Goal: Task Accomplishment & Management: Use online tool/utility

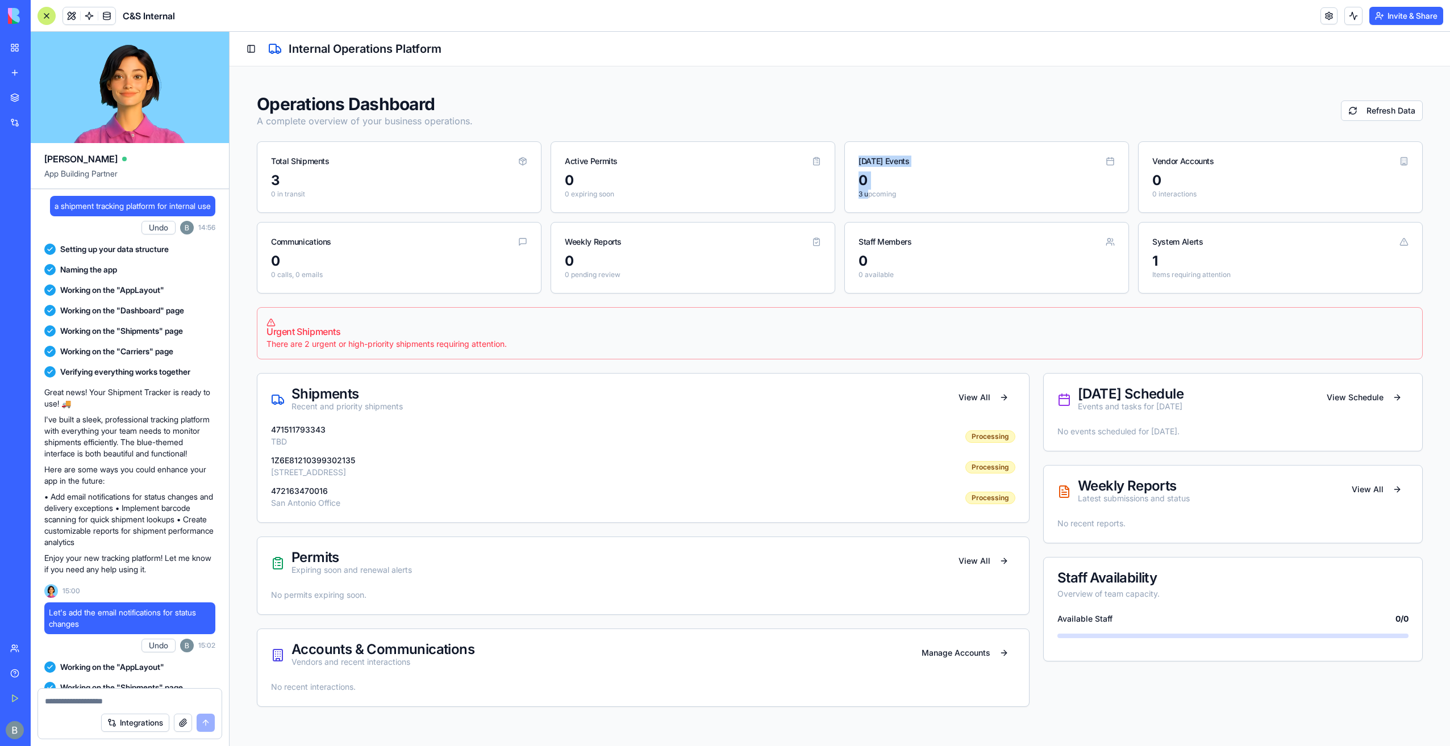
scroll to position [56148, 0]
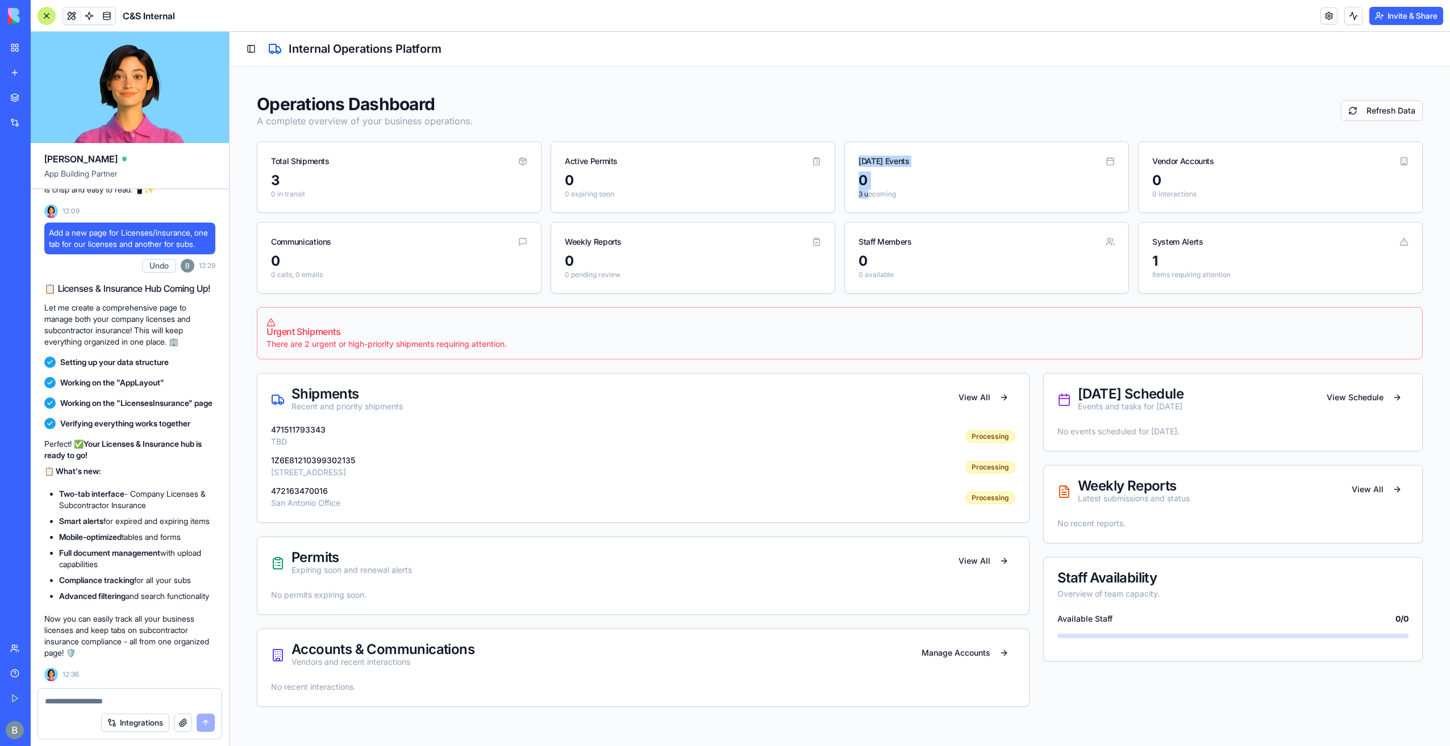
click at [253, 48] on button "Toggle Sidebar" at bounding box center [251, 49] width 16 height 16
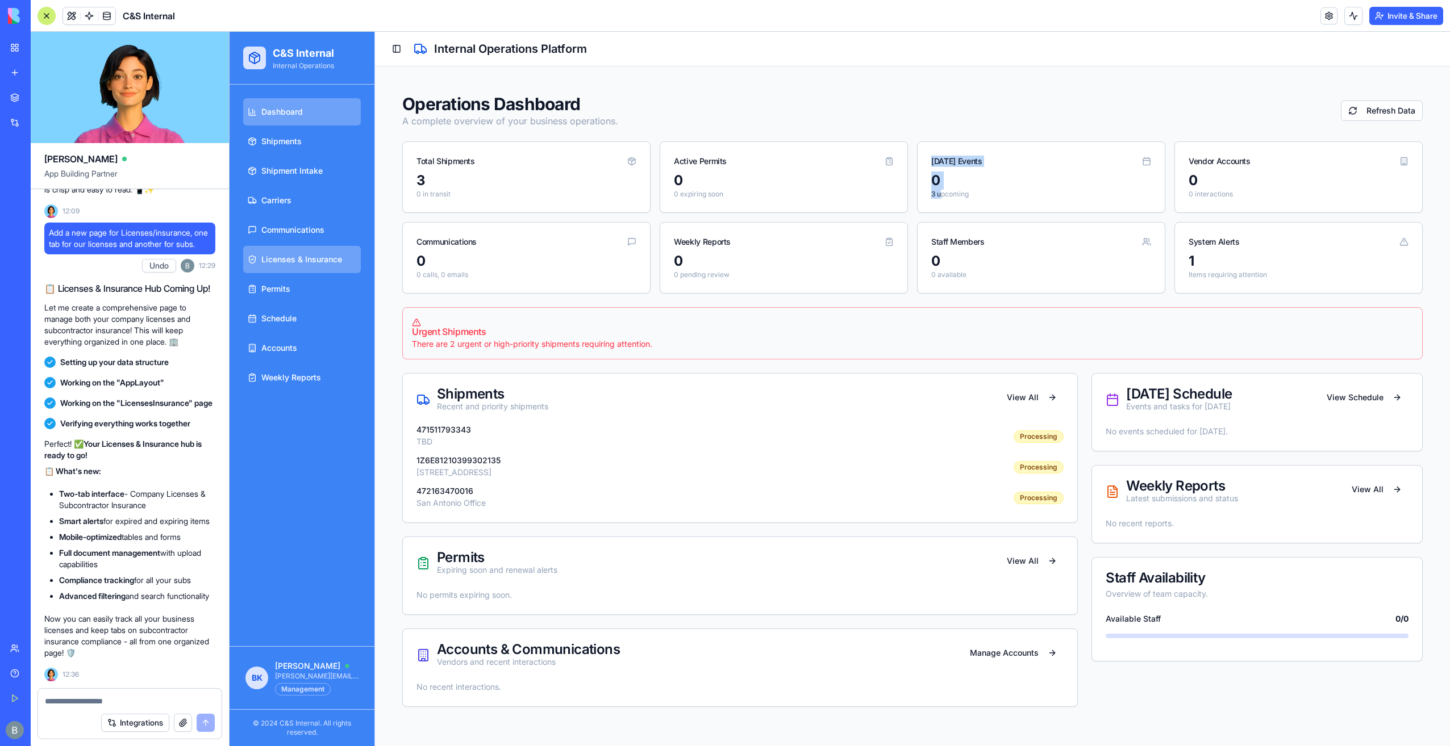
click at [314, 261] on span "Licenses & Insurance" at bounding box center [301, 259] width 81 height 11
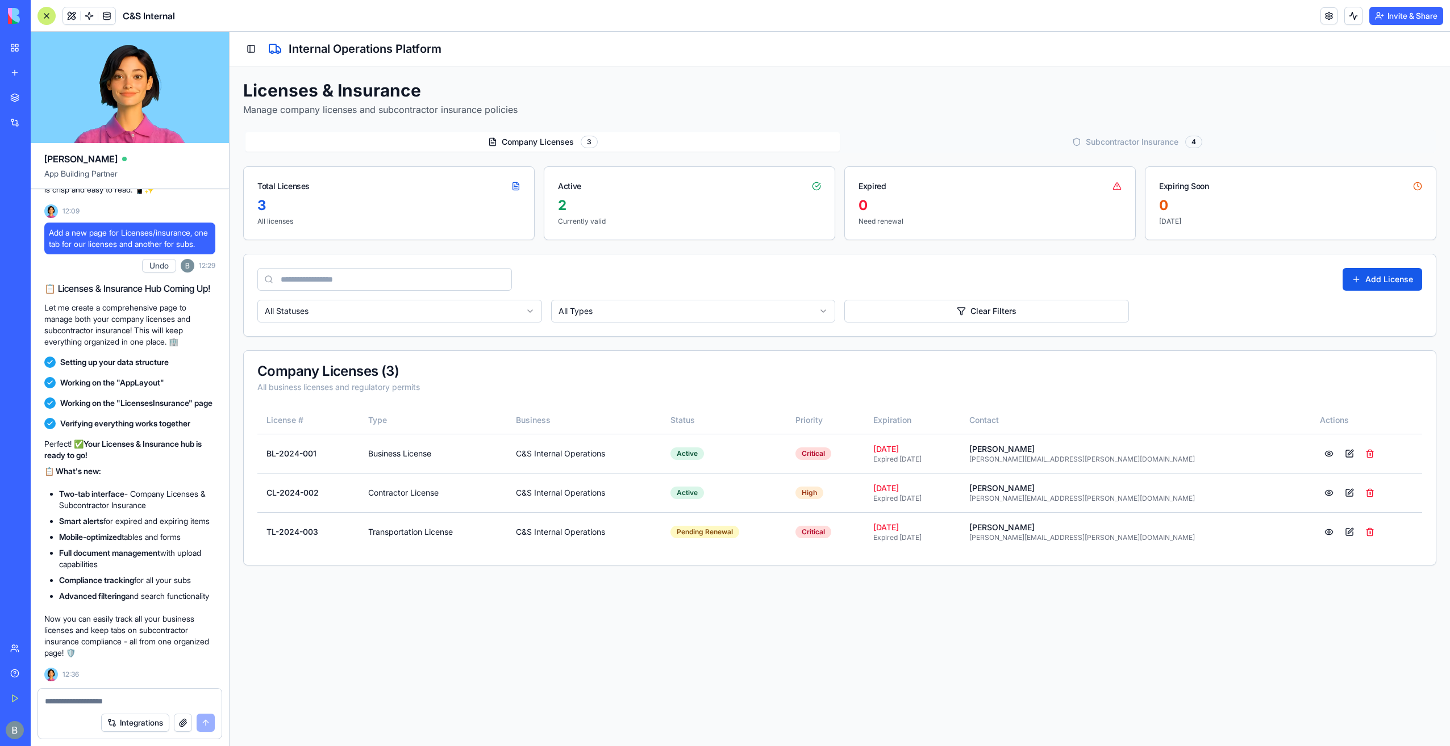
click at [1135, 131] on div "Company Licenses Licenses 3 Subcontractor Insurance Insurance 4" at bounding box center [839, 141] width 1193 height 23
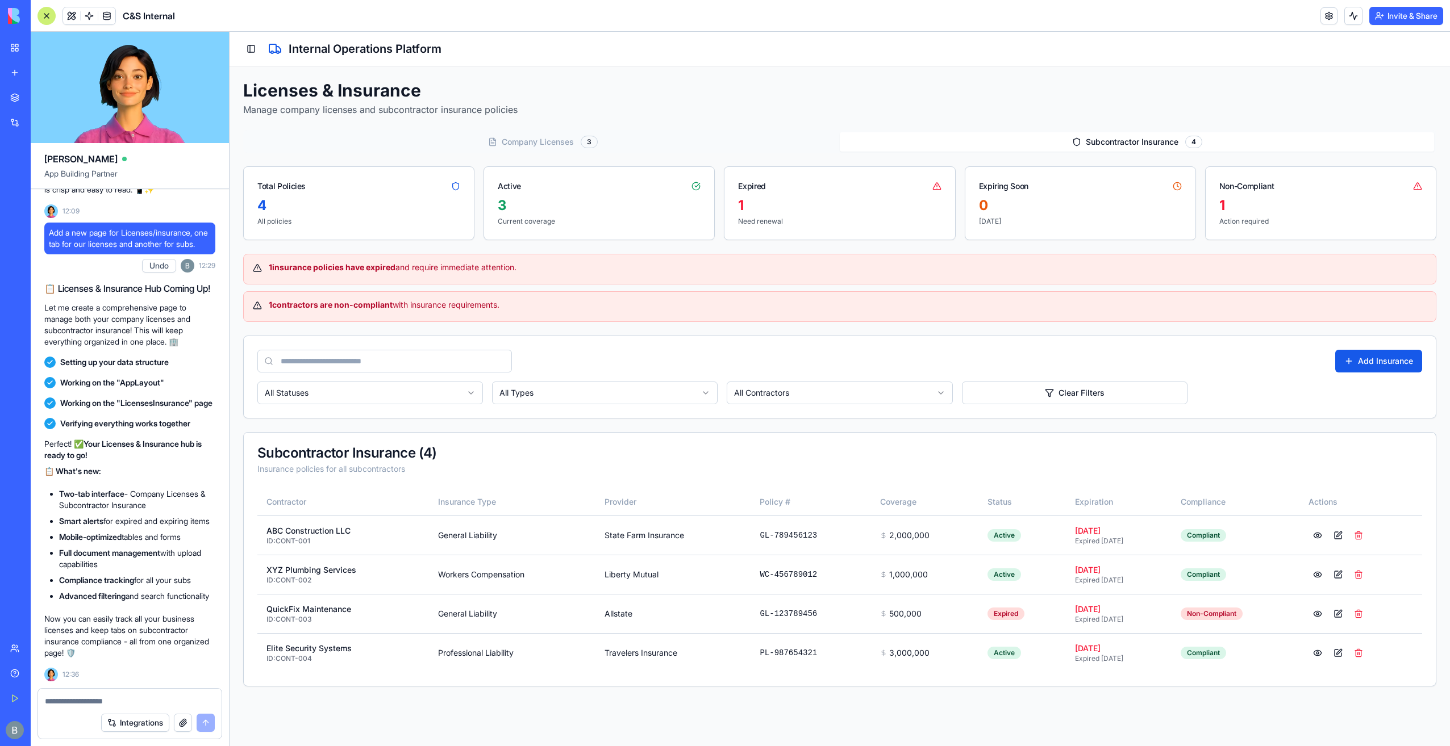
click at [1130, 139] on span "Subcontractor Insurance" at bounding box center [1132, 141] width 93 height 11
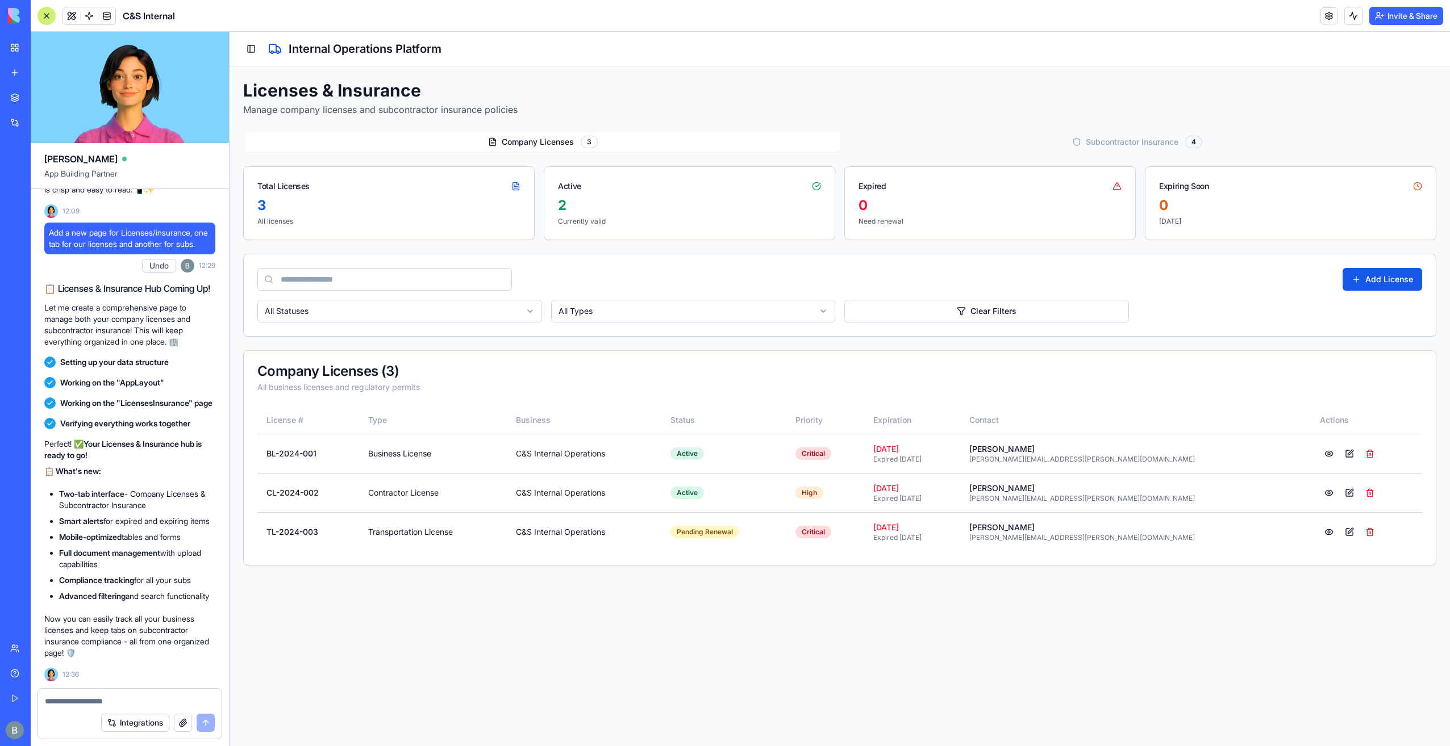
click at [599, 143] on button "Company Licenses Licenses 3" at bounding box center [542, 141] width 594 height 19
click at [972, 135] on button "Subcontractor Insurance Insurance 4" at bounding box center [1137, 141] width 594 height 19
click at [620, 140] on button "Company Licenses Licenses 3" at bounding box center [542, 141] width 594 height 19
click at [937, 143] on button "Subcontractor Insurance Insurance 4" at bounding box center [1137, 141] width 594 height 19
click at [621, 133] on button "Company Licenses Licenses 3" at bounding box center [542, 141] width 594 height 19
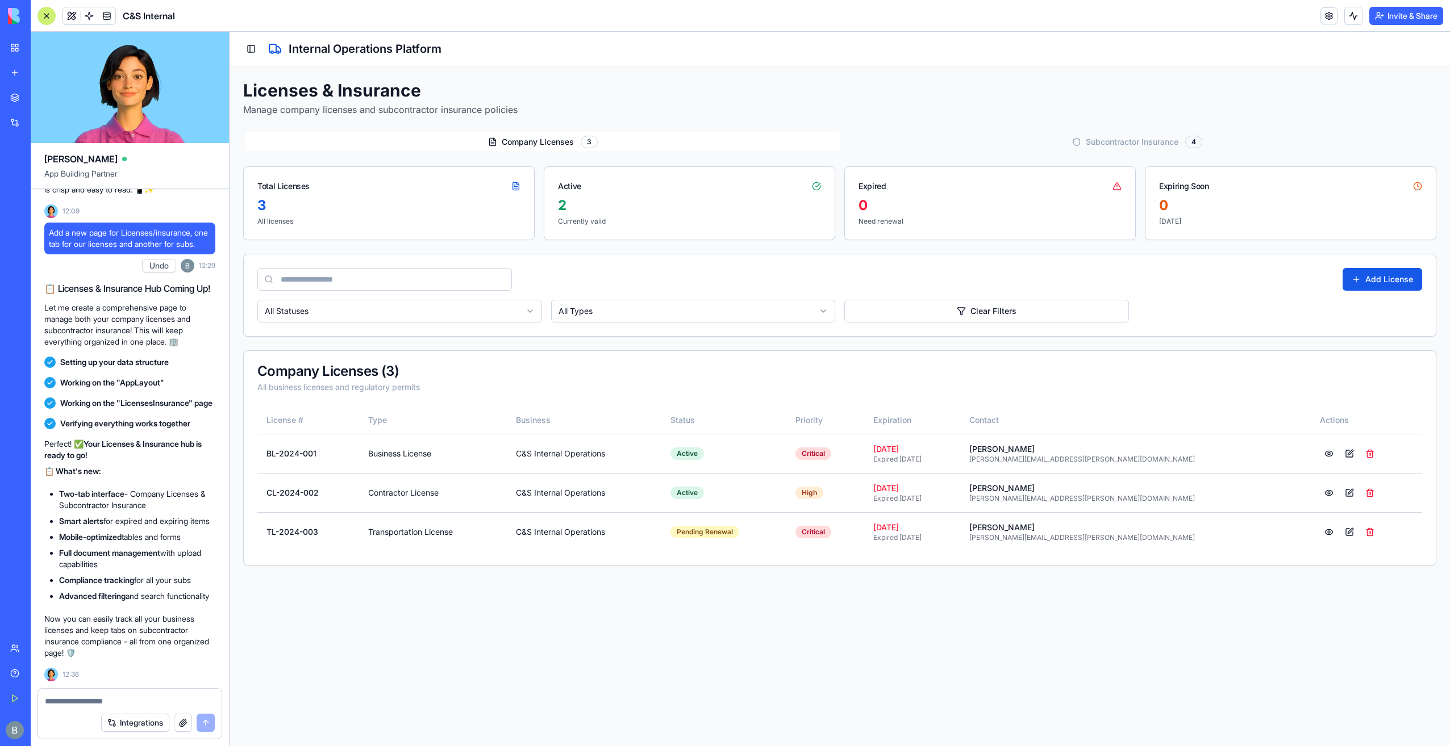
click at [109, 694] on div at bounding box center [129, 698] width 183 height 18
click at [101, 702] on textarea at bounding box center [130, 701] width 170 height 11
click at [99, 699] on textarea at bounding box center [130, 701] width 170 height 11
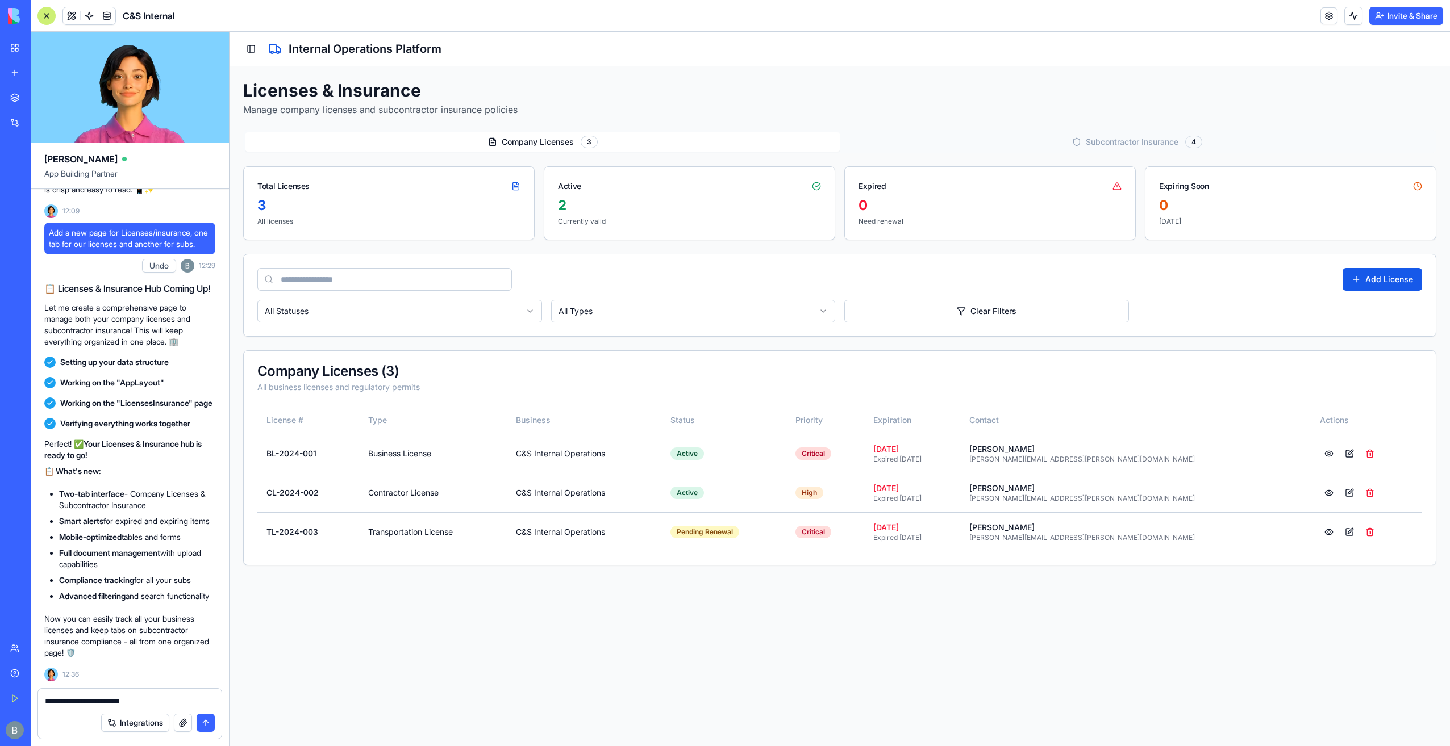
click at [945, 141] on button "Subcontractor Insurance Insurance 4" at bounding box center [1137, 141] width 594 height 19
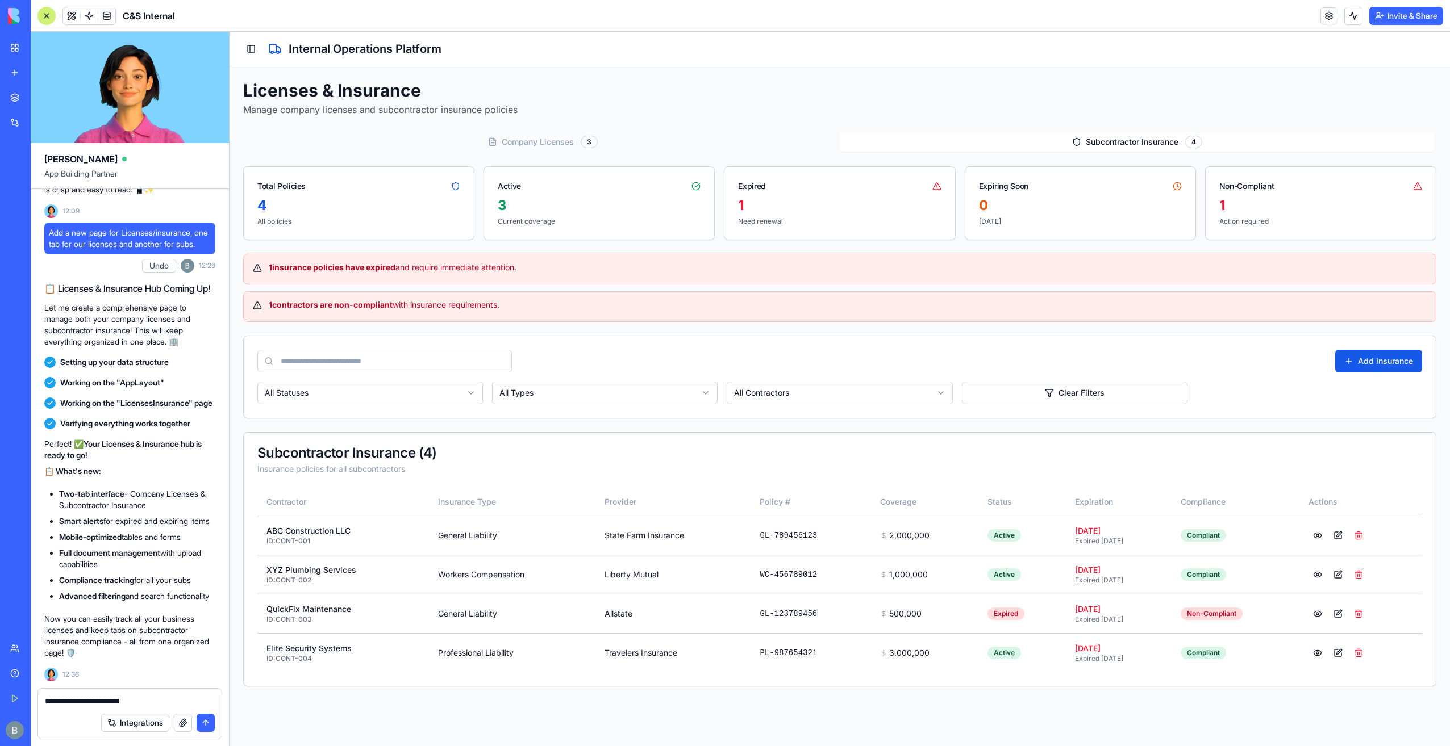
click at [688, 153] on div "Company Licenses Licenses 3 Subcontractor Insurance Insurance 4 Total Policies …" at bounding box center [839, 408] width 1193 height 557
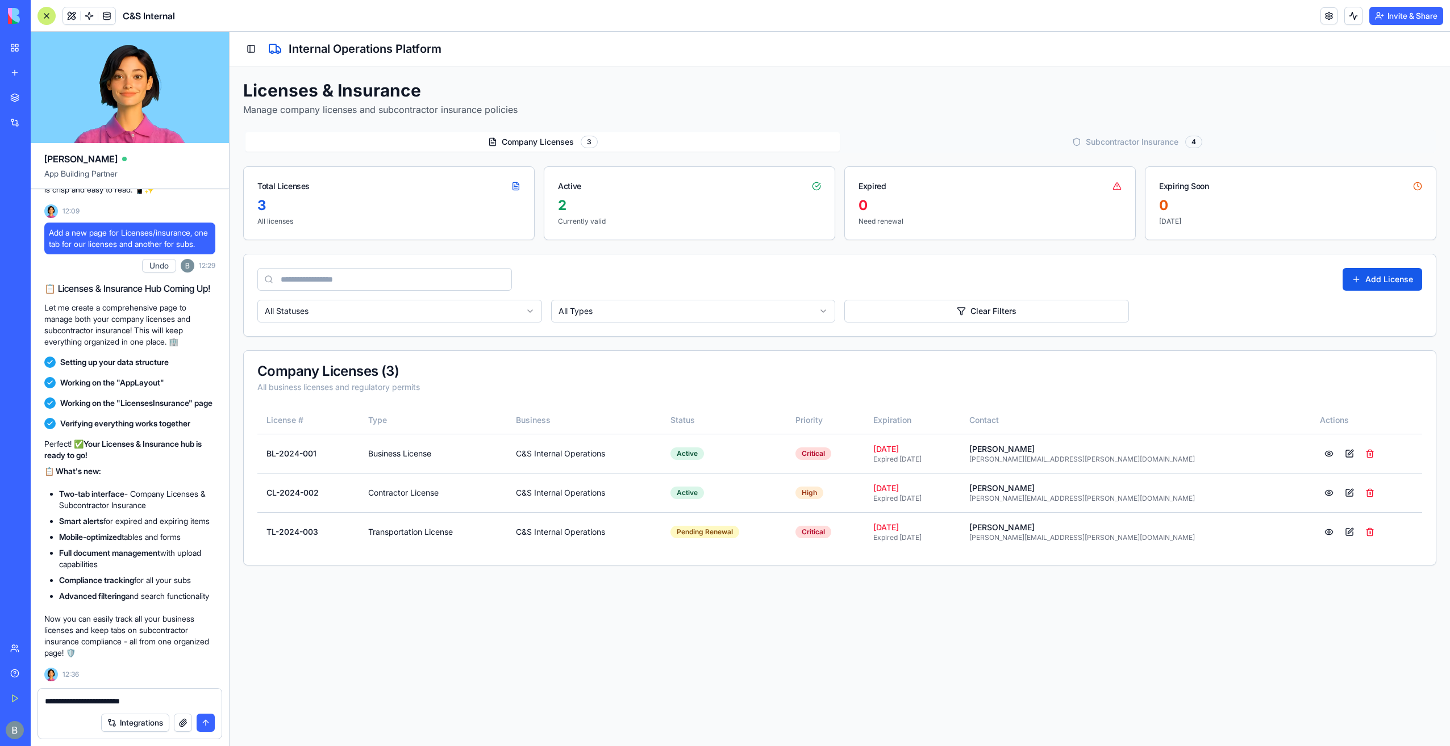
click at [685, 144] on button "Company Licenses Licenses 3" at bounding box center [542, 141] width 594 height 19
click at [173, 707] on form "**********" at bounding box center [129, 713] width 185 height 51
click at [173, 701] on textarea "**********" at bounding box center [130, 701] width 170 height 11
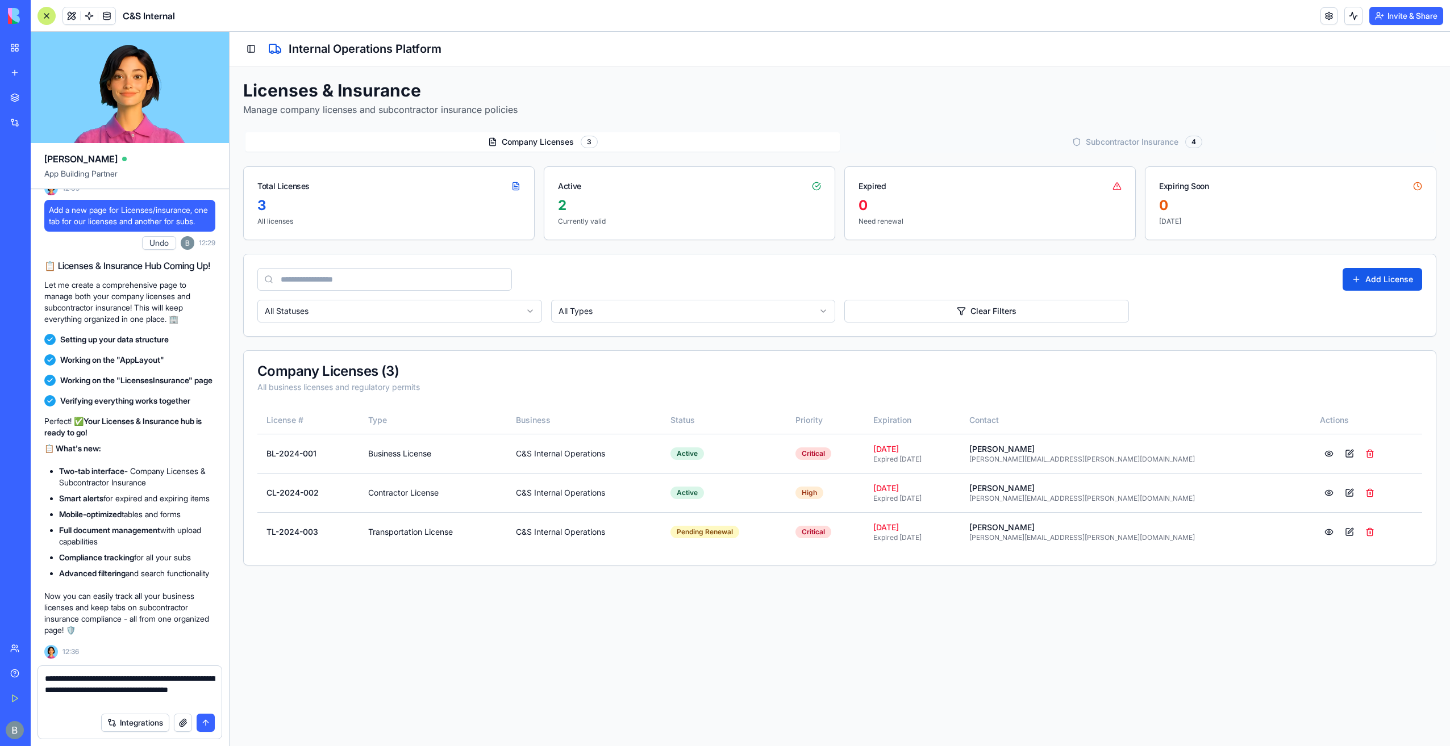
type textarea "**********"
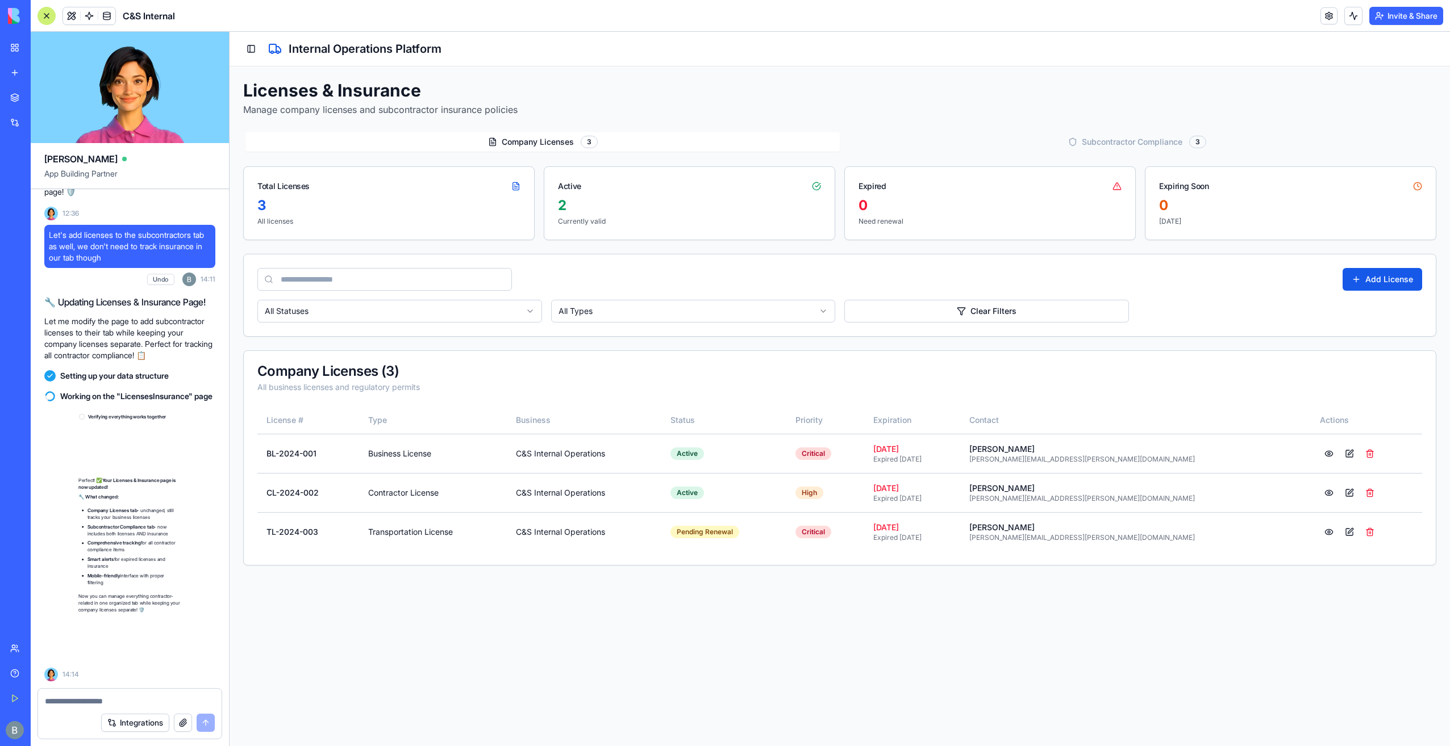
scroll to position [56621, 0]
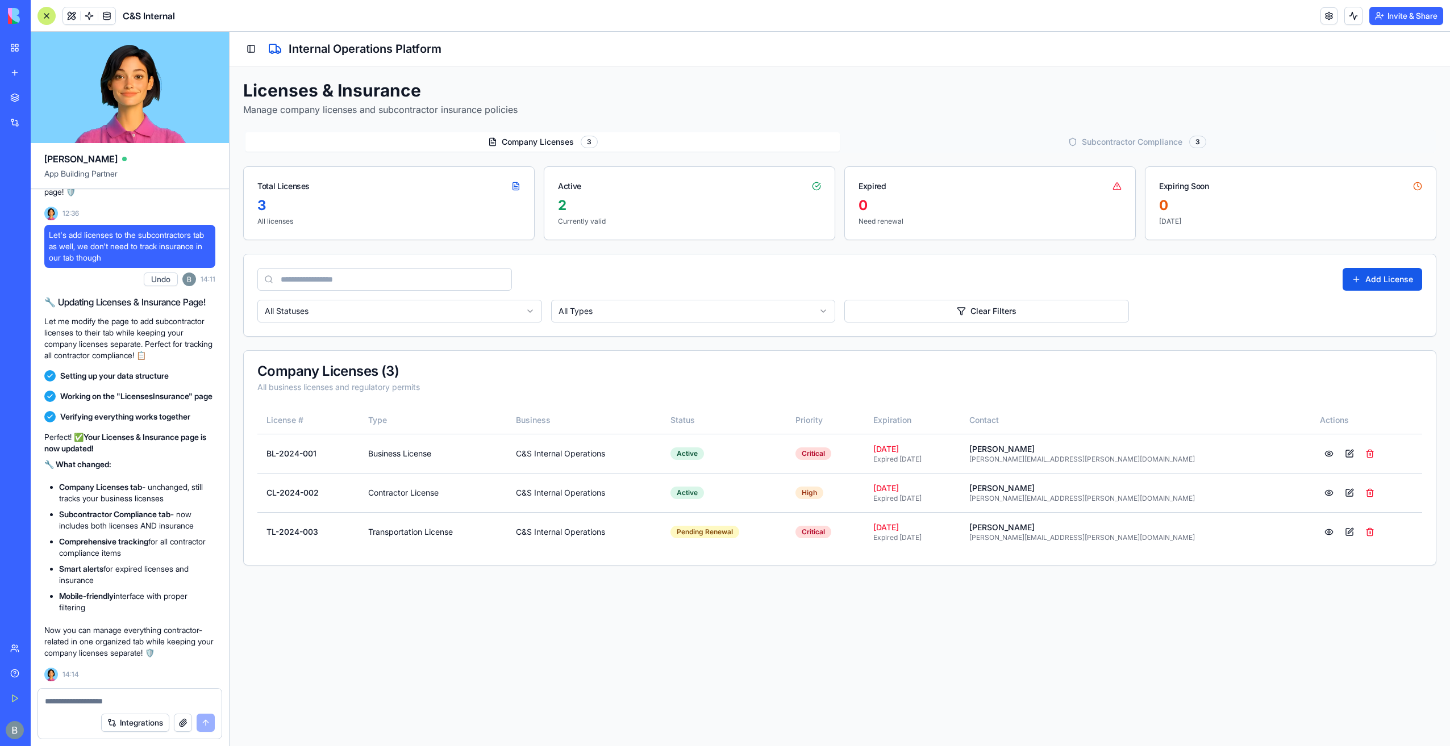
click at [1132, 130] on div "Licenses & Insurance Manage company licenses and subcontractor insurance polici…" at bounding box center [839, 323] width 1193 height 486
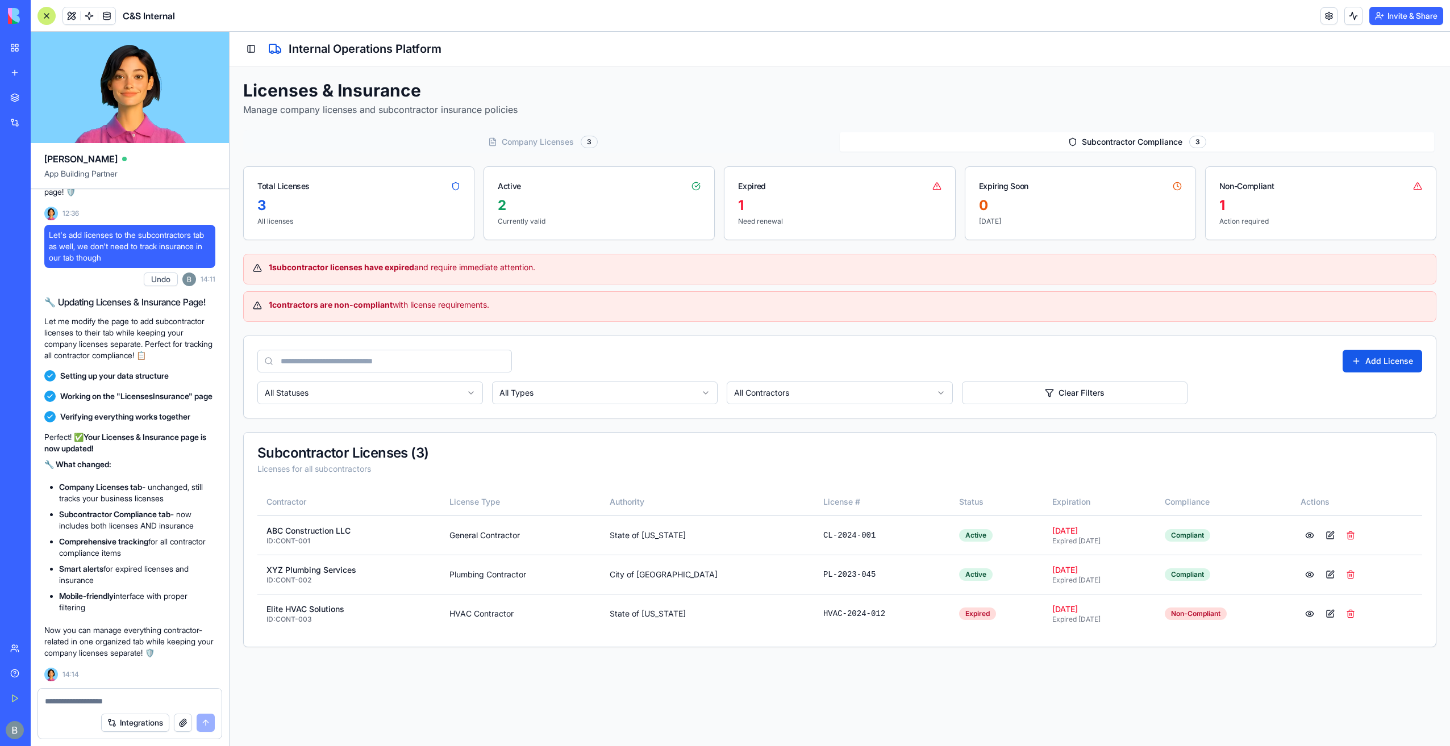
click at [1117, 149] on button "Subcontractor Compliance Subcontractor 3" at bounding box center [1137, 141] width 594 height 19
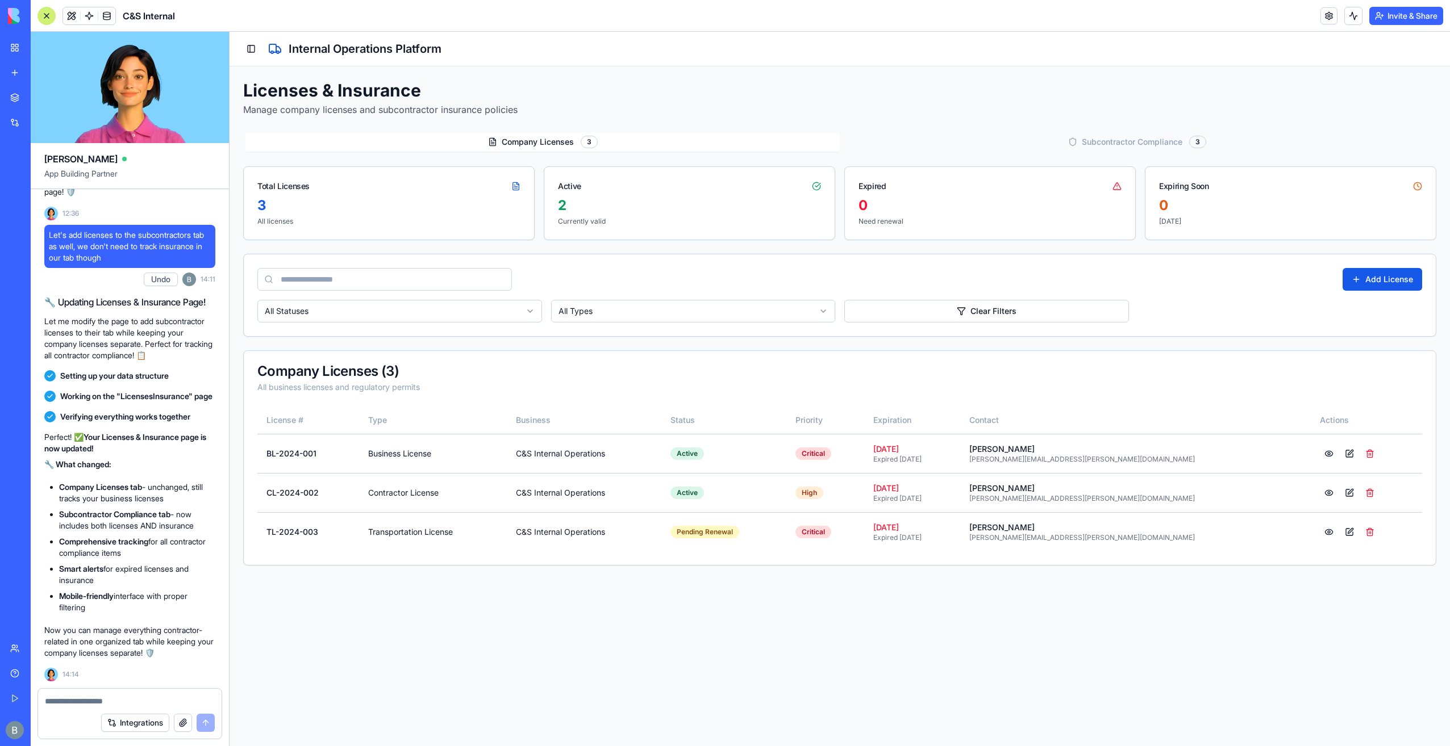
click at [660, 143] on button "Company Licenses Licenses 3" at bounding box center [542, 141] width 594 height 19
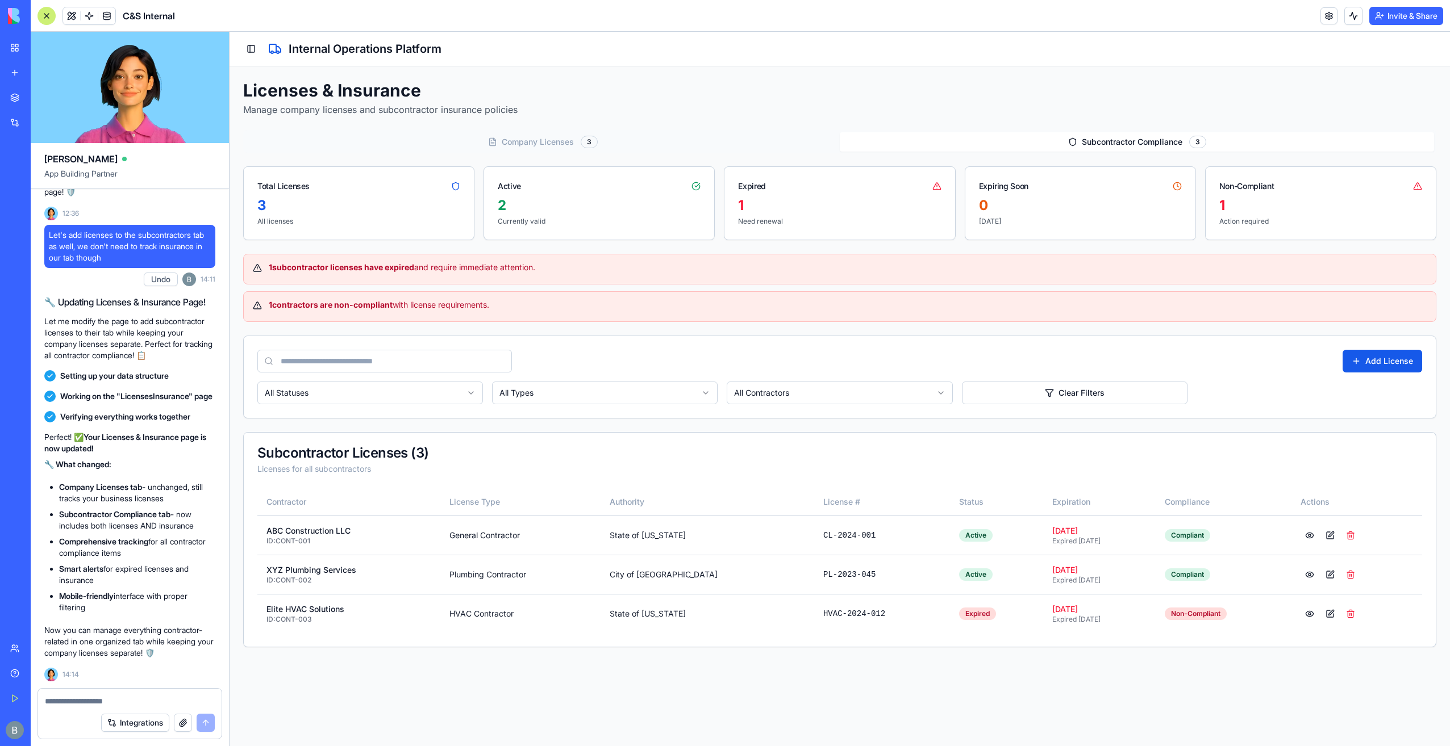
click at [855, 137] on button "Subcontractor Compliance Subcontractor 3" at bounding box center [1137, 141] width 594 height 19
click at [832, 124] on div "Licenses & Insurance Manage company licenses and subcontractor insurance polici…" at bounding box center [839, 363] width 1193 height 567
click at [141, 693] on div at bounding box center [129, 698] width 183 height 18
click at [138, 698] on textarea at bounding box center [130, 701] width 170 height 11
type textarea "**********"
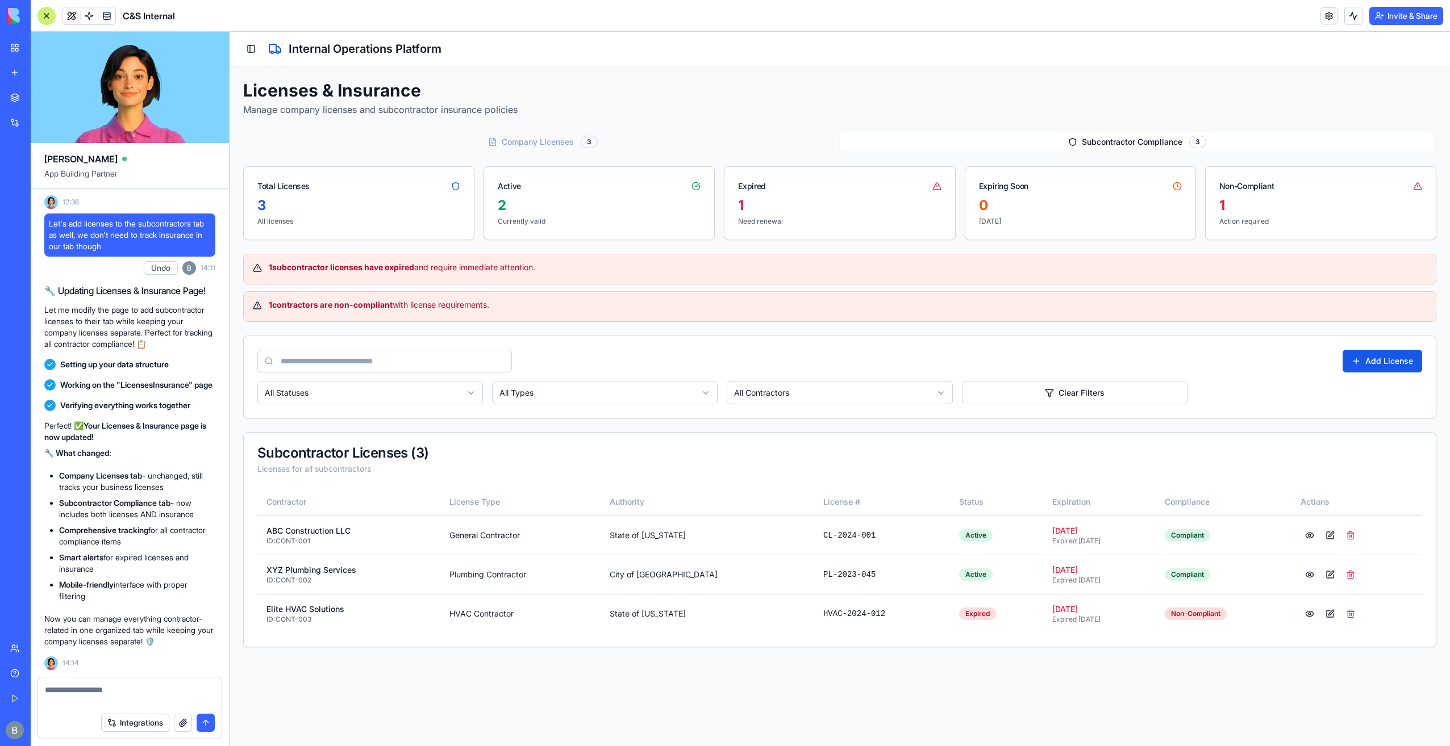
scroll to position [56675, 0]
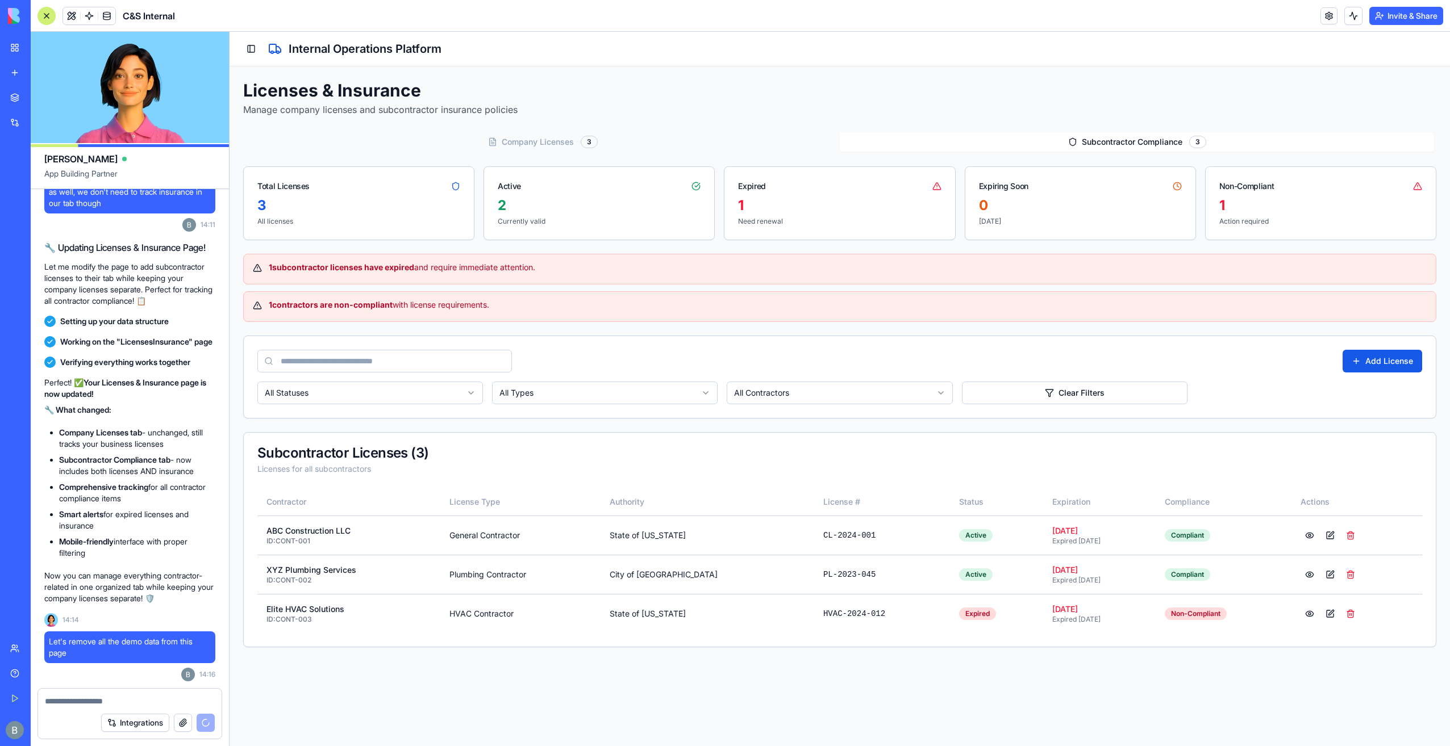
click at [592, 148] on button "Company Licenses Licenses 3" at bounding box center [542, 141] width 594 height 19
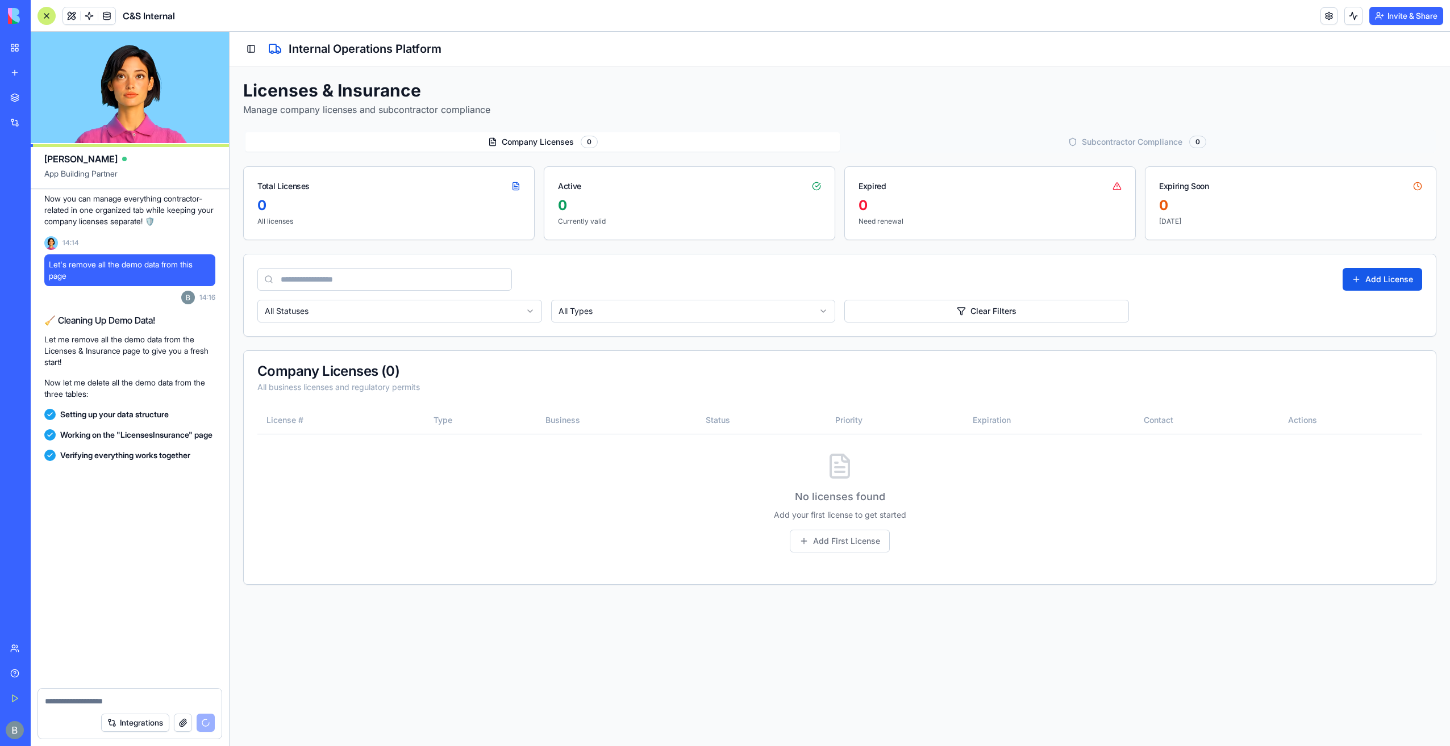
scroll to position [57064, 0]
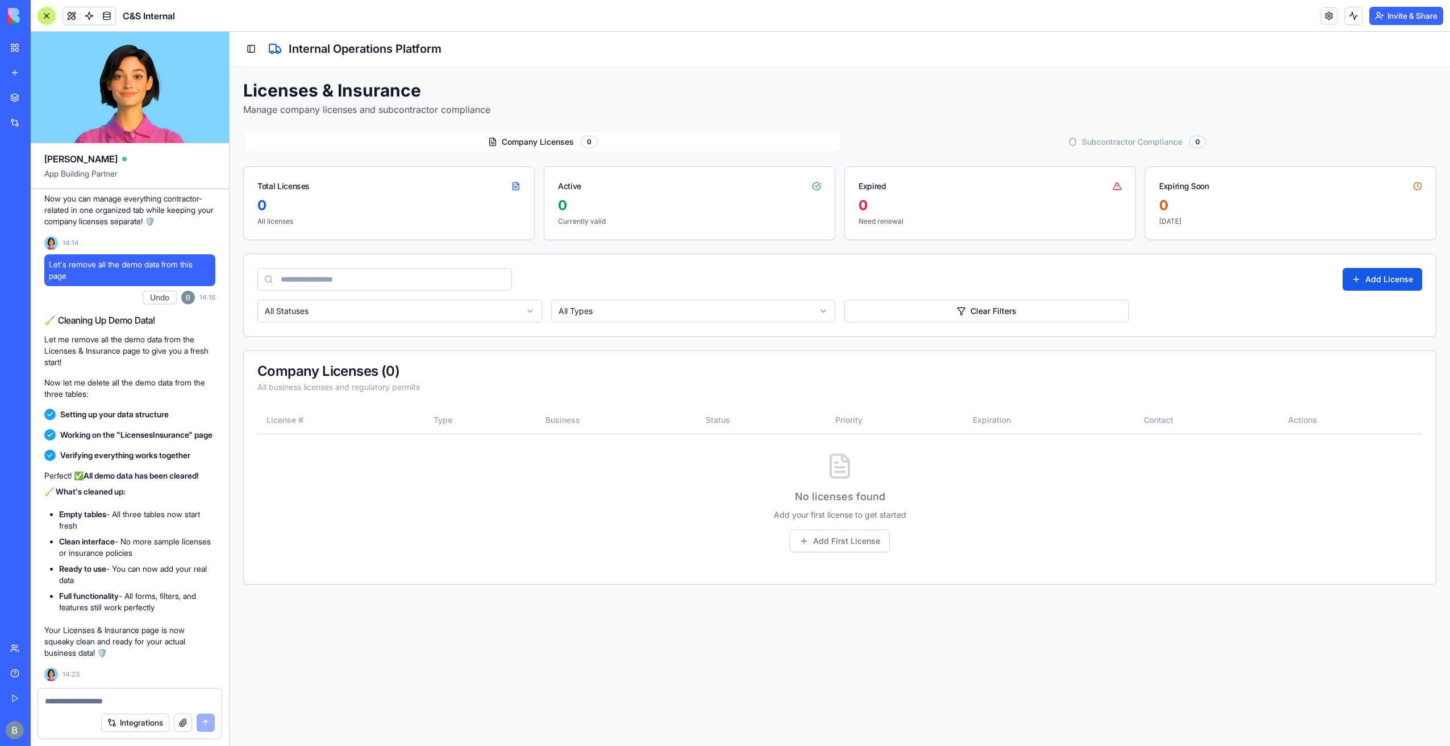
click at [340, 582] on div "License # Type Business Status Priority Expiration Contact Actions No licenses …" at bounding box center [840, 496] width 1192 height 178
click at [247, 50] on button "Toggle Sidebar" at bounding box center [251, 49] width 16 height 16
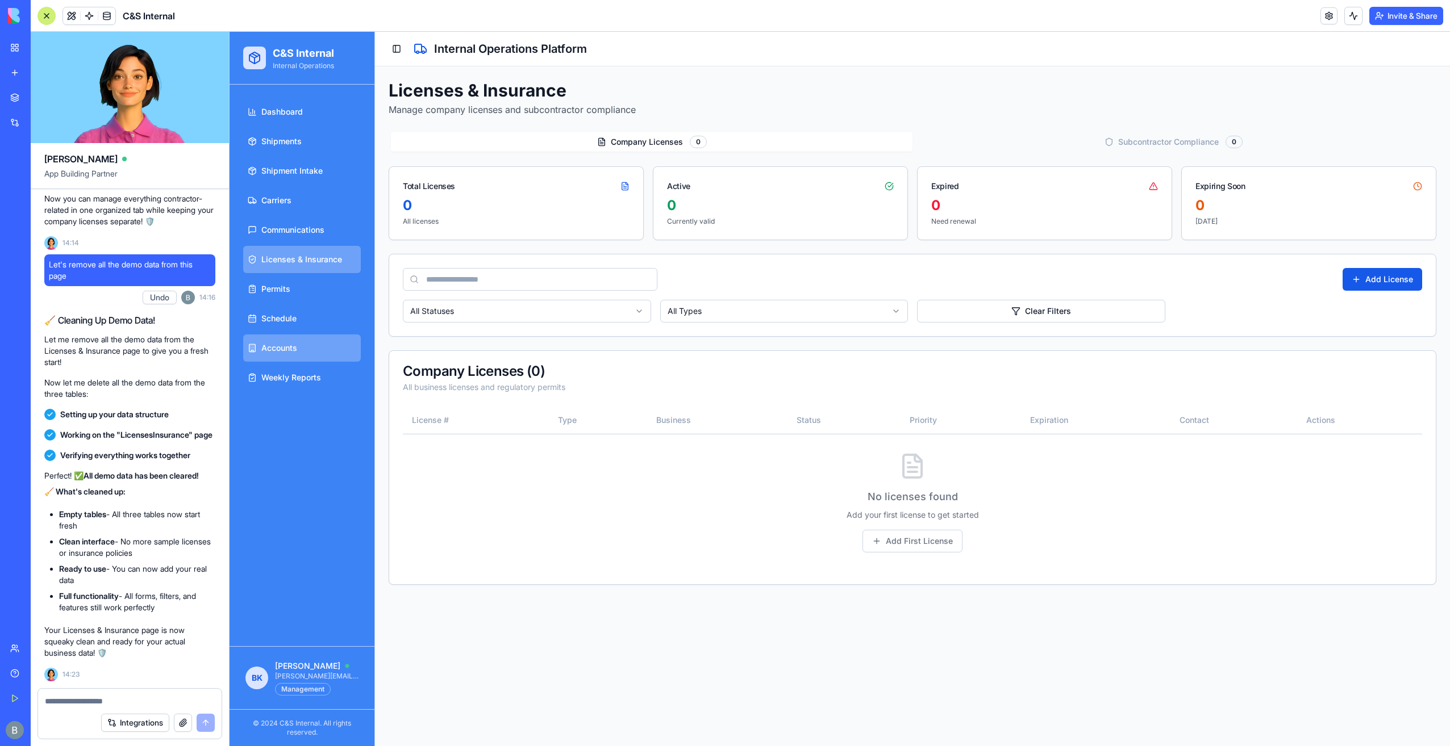
click at [320, 341] on link "Accounts" at bounding box center [302, 348] width 118 height 27
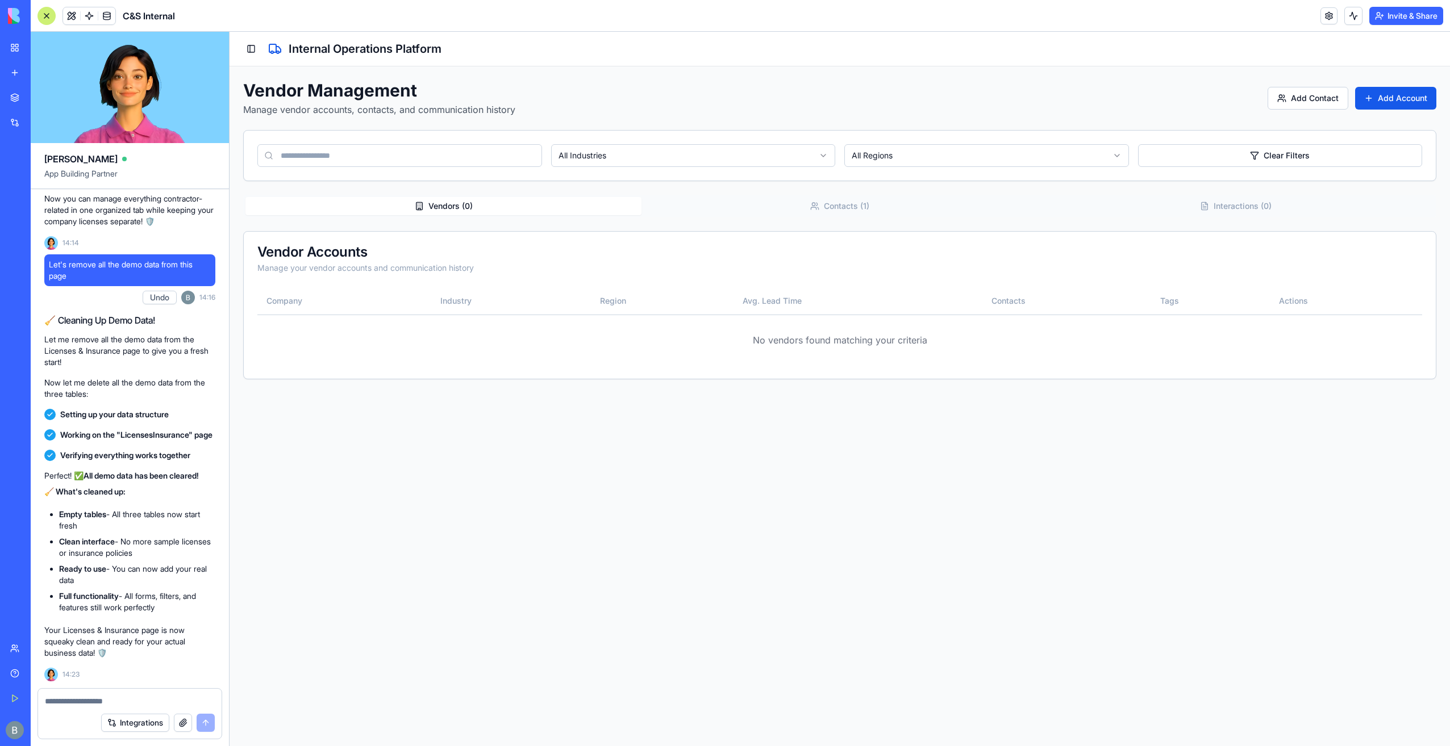
click at [891, 195] on div "Vendors ( 0 ) Contacts ( 1 ) Interactions ( 0 )" at bounding box center [839, 206] width 1193 height 23
click at [878, 203] on button "Contacts ( 1 )" at bounding box center [839, 206] width 396 height 18
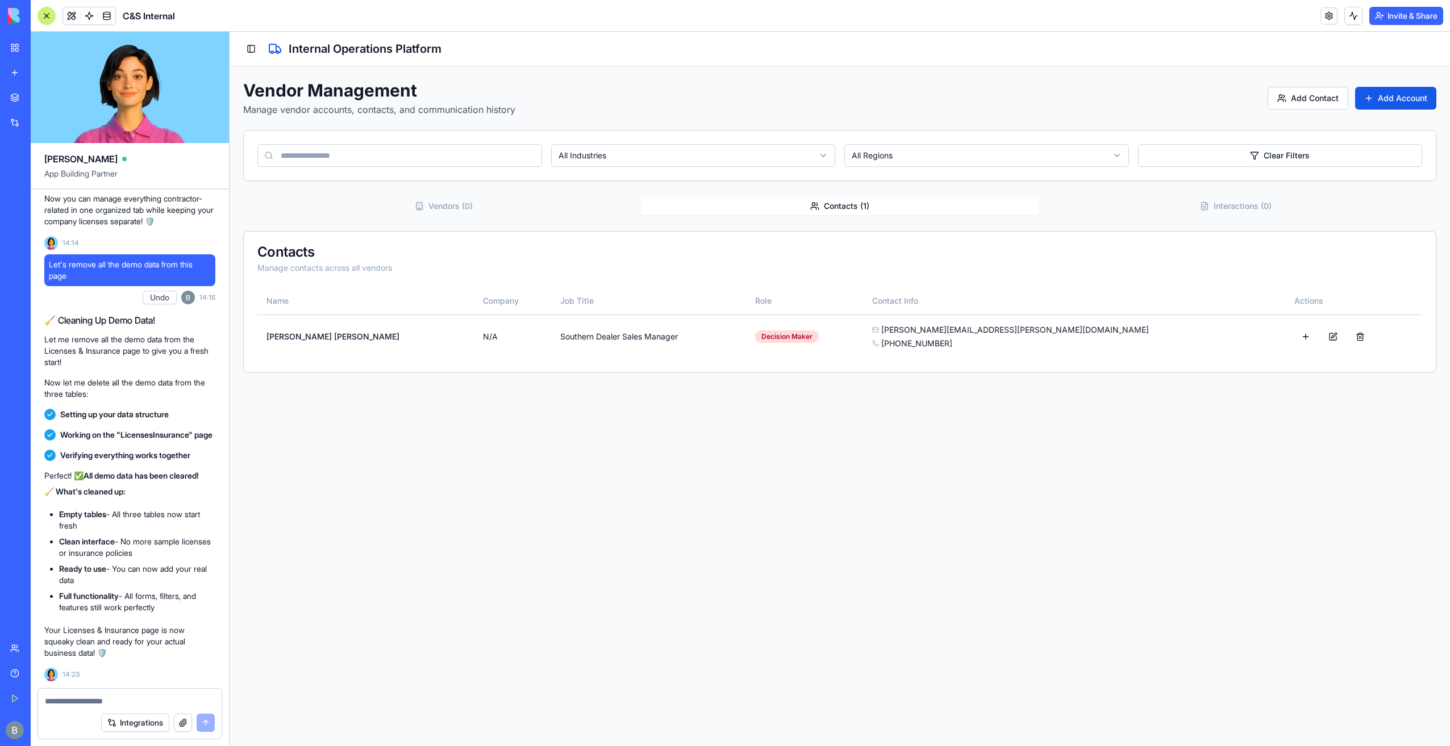
click at [414, 216] on div "Vendors ( 0 ) Contacts ( 1 ) Interactions ( 0 )" at bounding box center [839, 206] width 1193 height 23
click at [423, 207] on icon "button" at bounding box center [419, 206] width 9 height 9
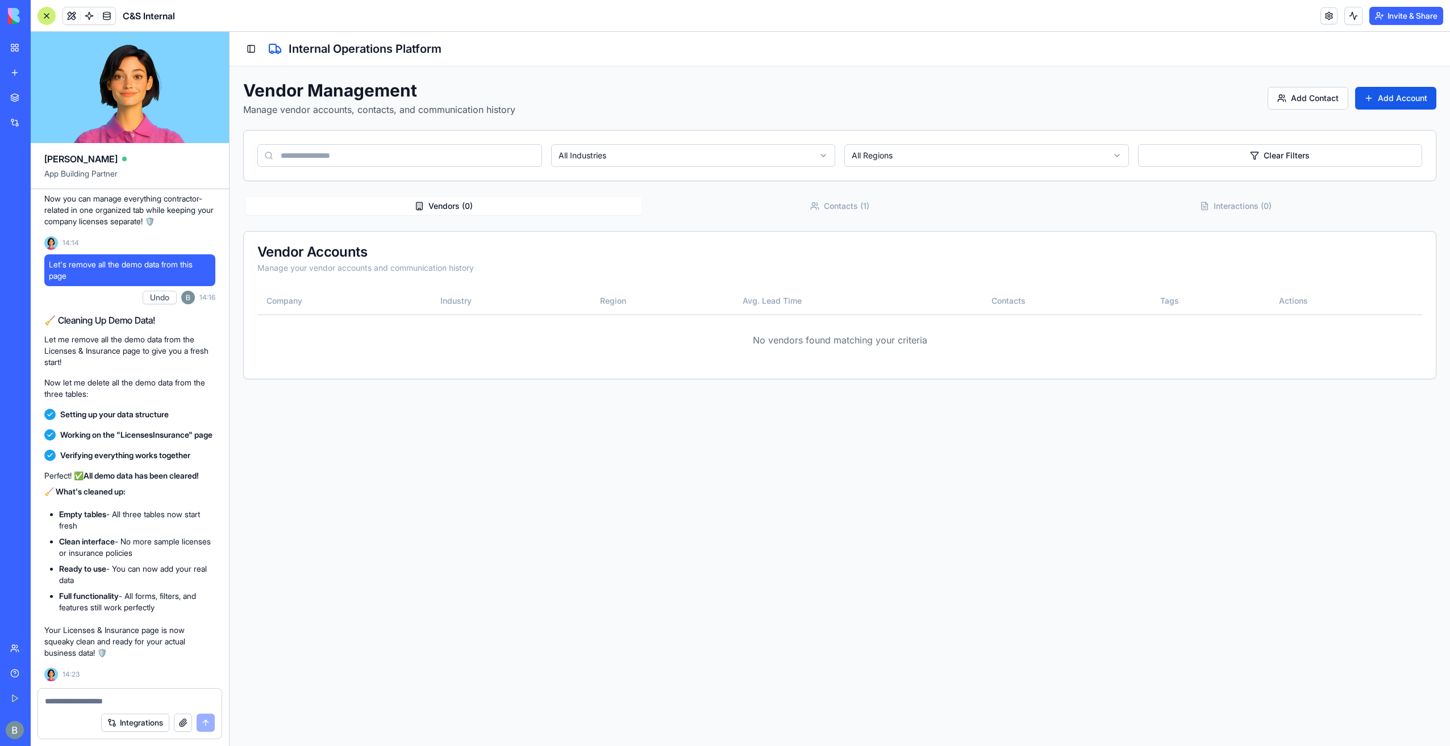
click at [248, 57] on div "Toggle Sidebar Internal Operations Platform" at bounding box center [839, 49] width 1220 height 35
click at [250, 47] on button "Toggle Sidebar" at bounding box center [251, 49] width 16 height 16
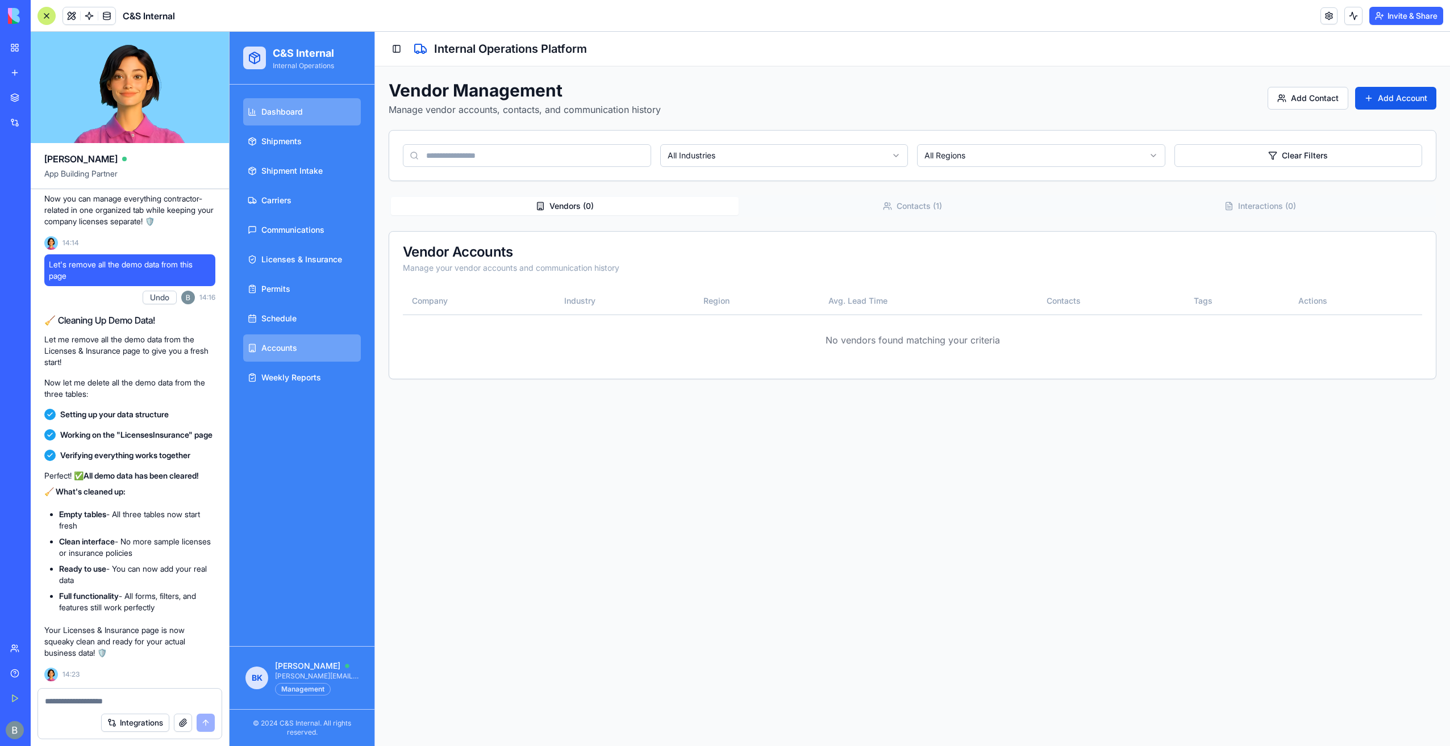
click at [321, 108] on link "Dashboard" at bounding box center [302, 111] width 118 height 27
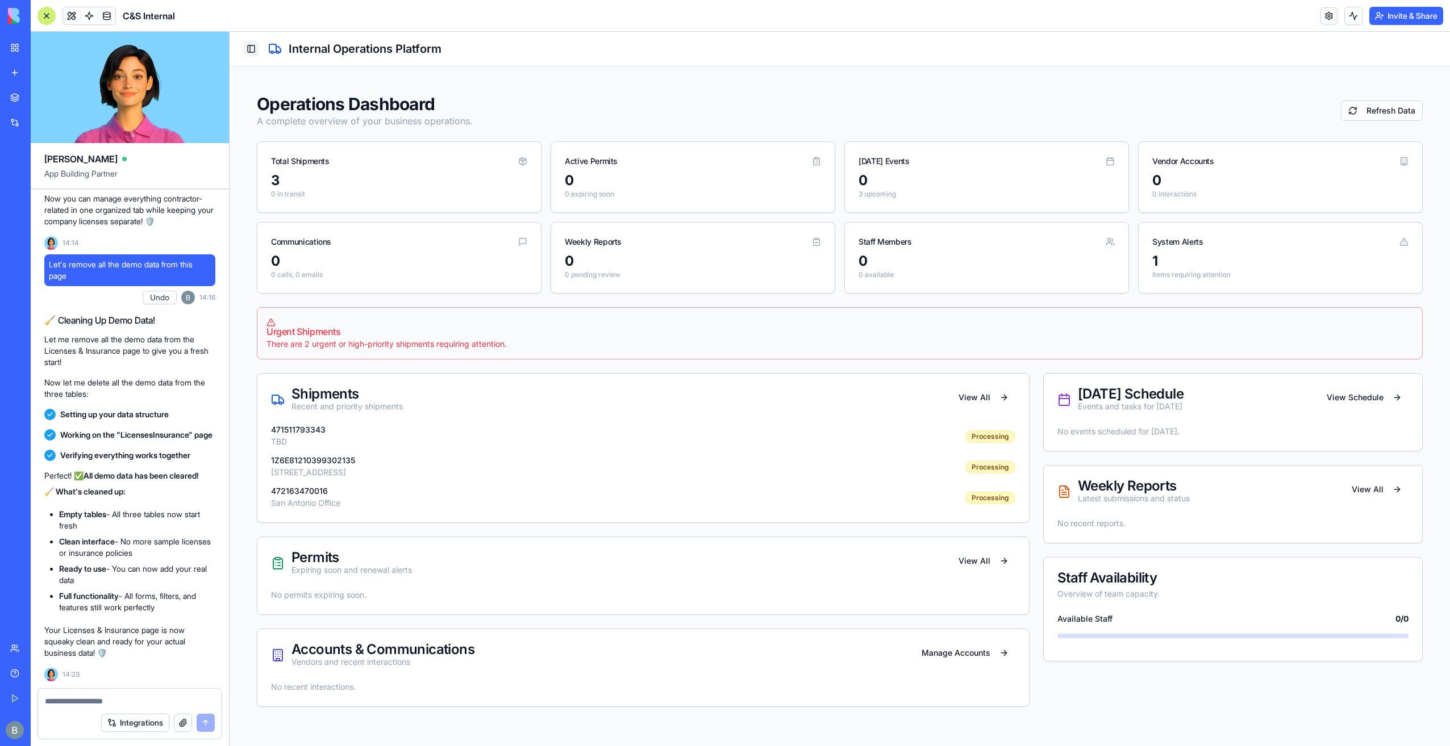
click at [247, 52] on button "Toggle Sidebar" at bounding box center [251, 49] width 16 height 16
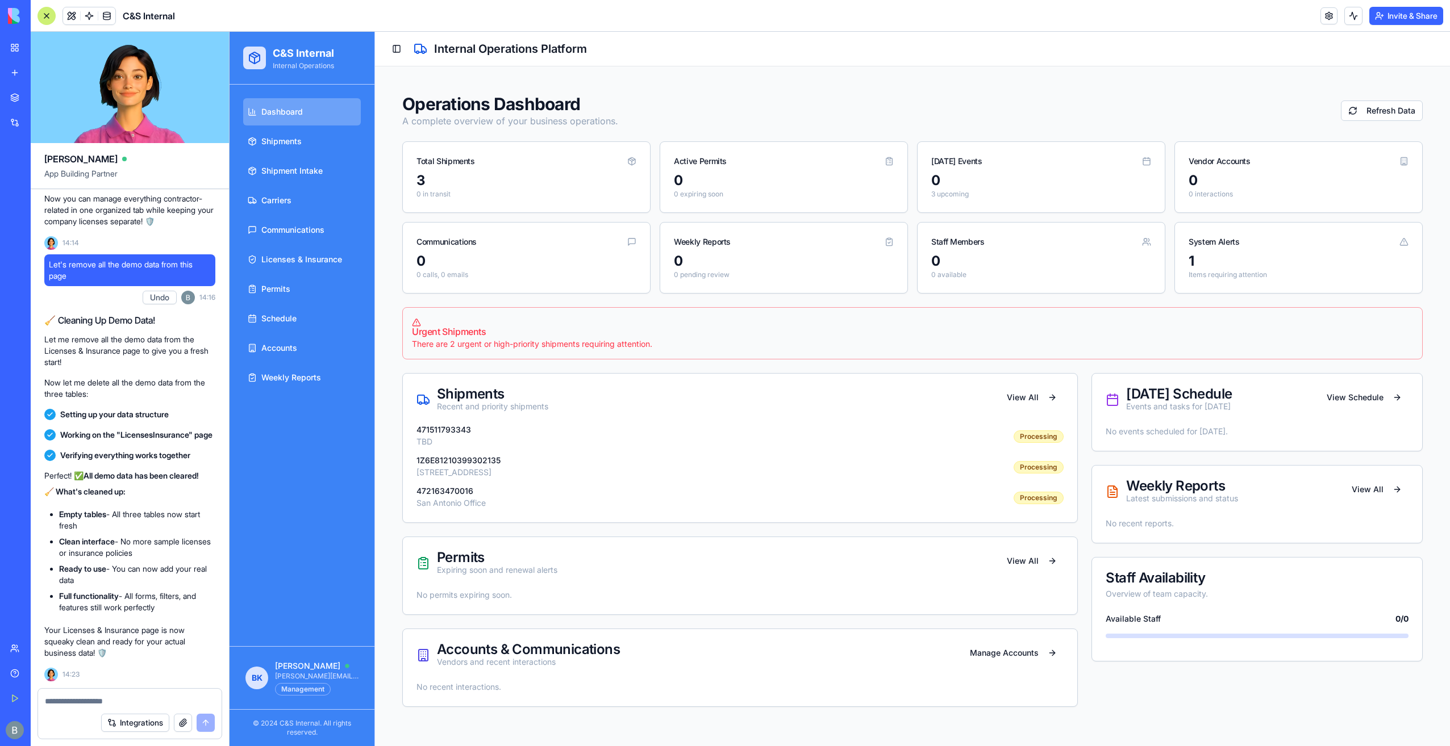
click at [21, 49] on link "My Workspace" at bounding box center [25, 47] width 45 height 23
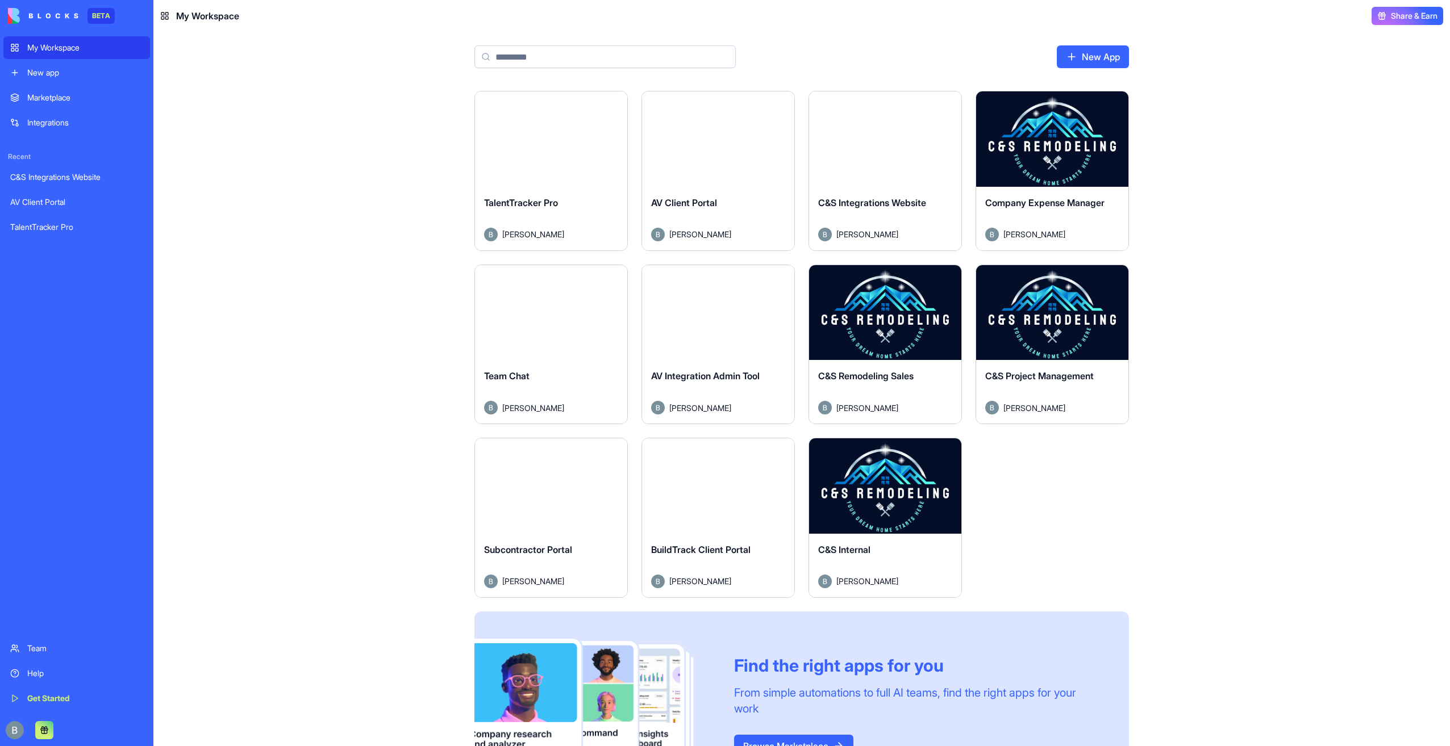
click at [886, 304] on button "Launch" at bounding box center [884, 312] width 85 height 23
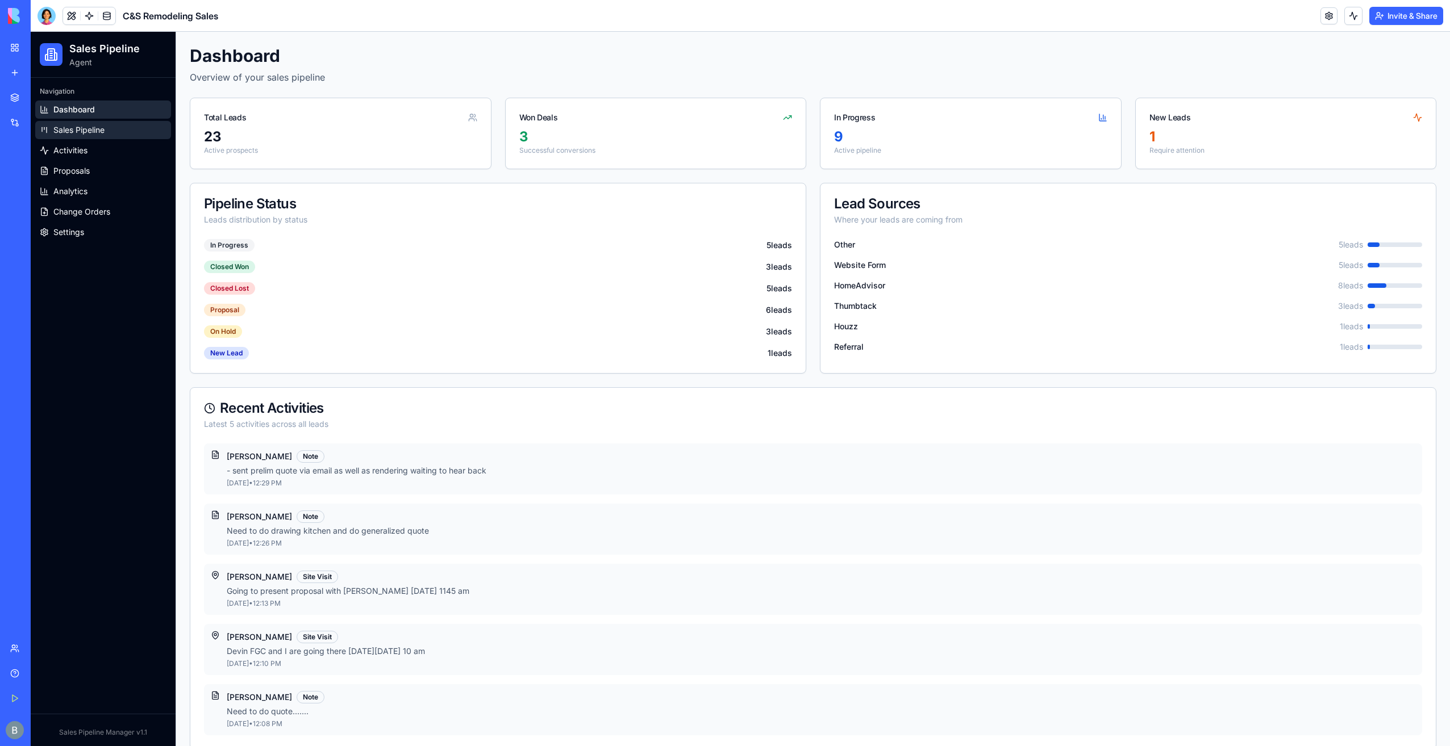
click at [111, 134] on link "Sales Pipeline" at bounding box center [103, 130] width 136 height 18
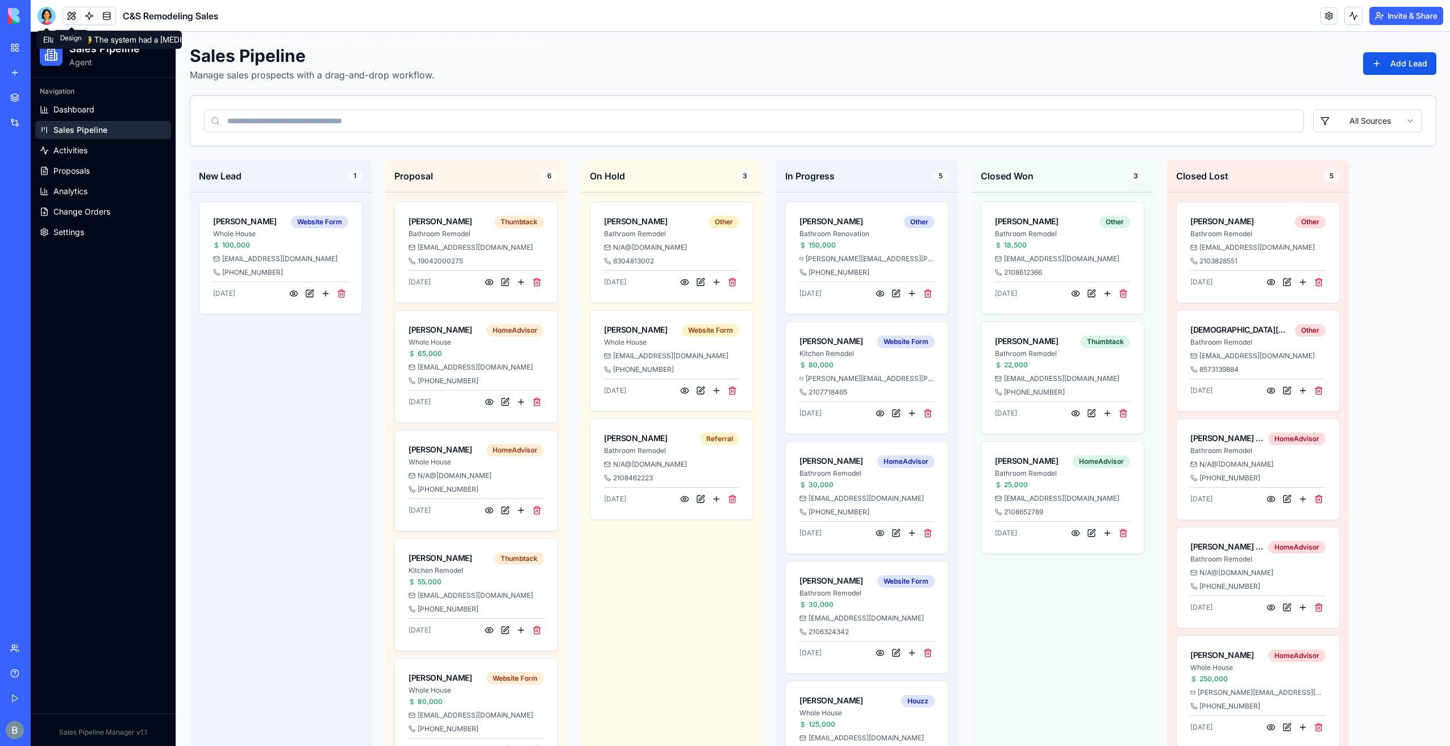
click at [69, 15] on button at bounding box center [71, 15] width 17 height 17
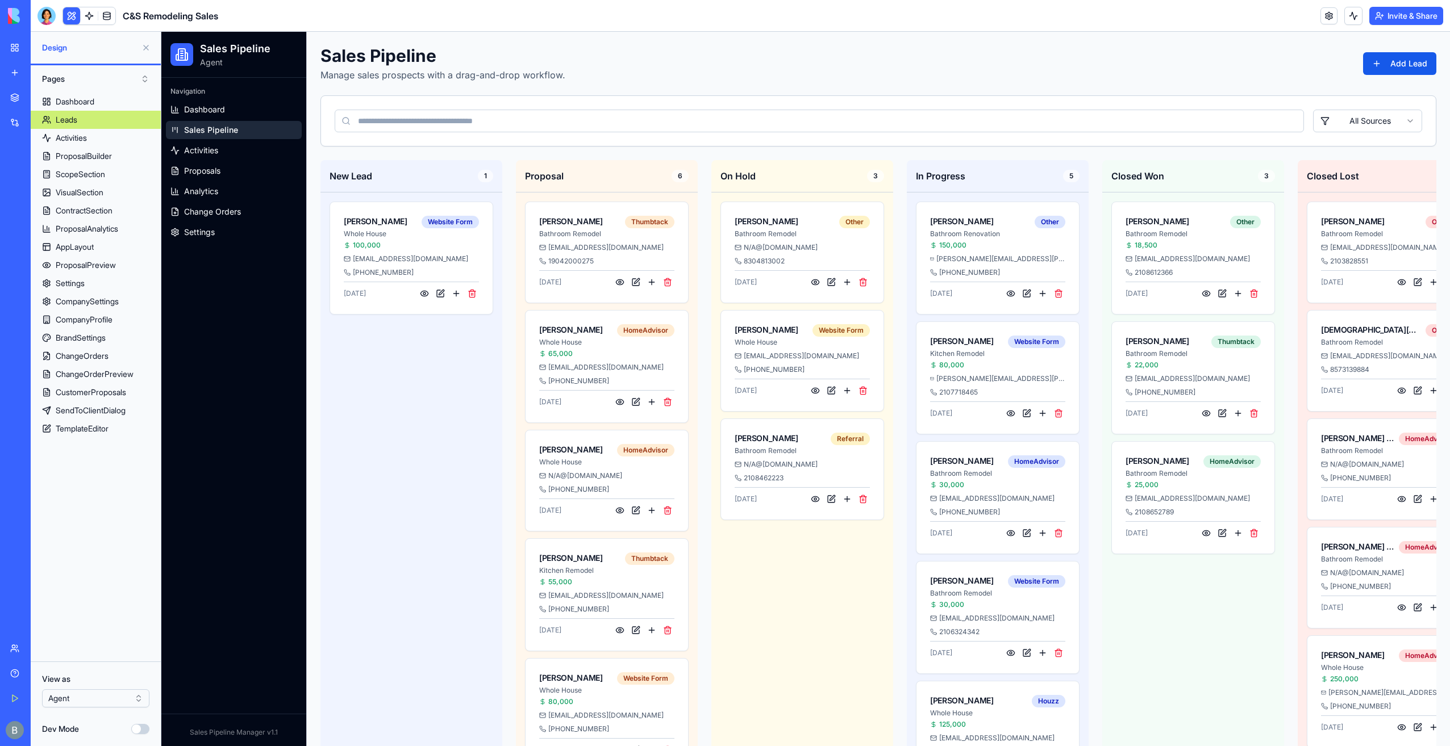
click at [66, 7] on button at bounding box center [71, 15] width 17 height 17
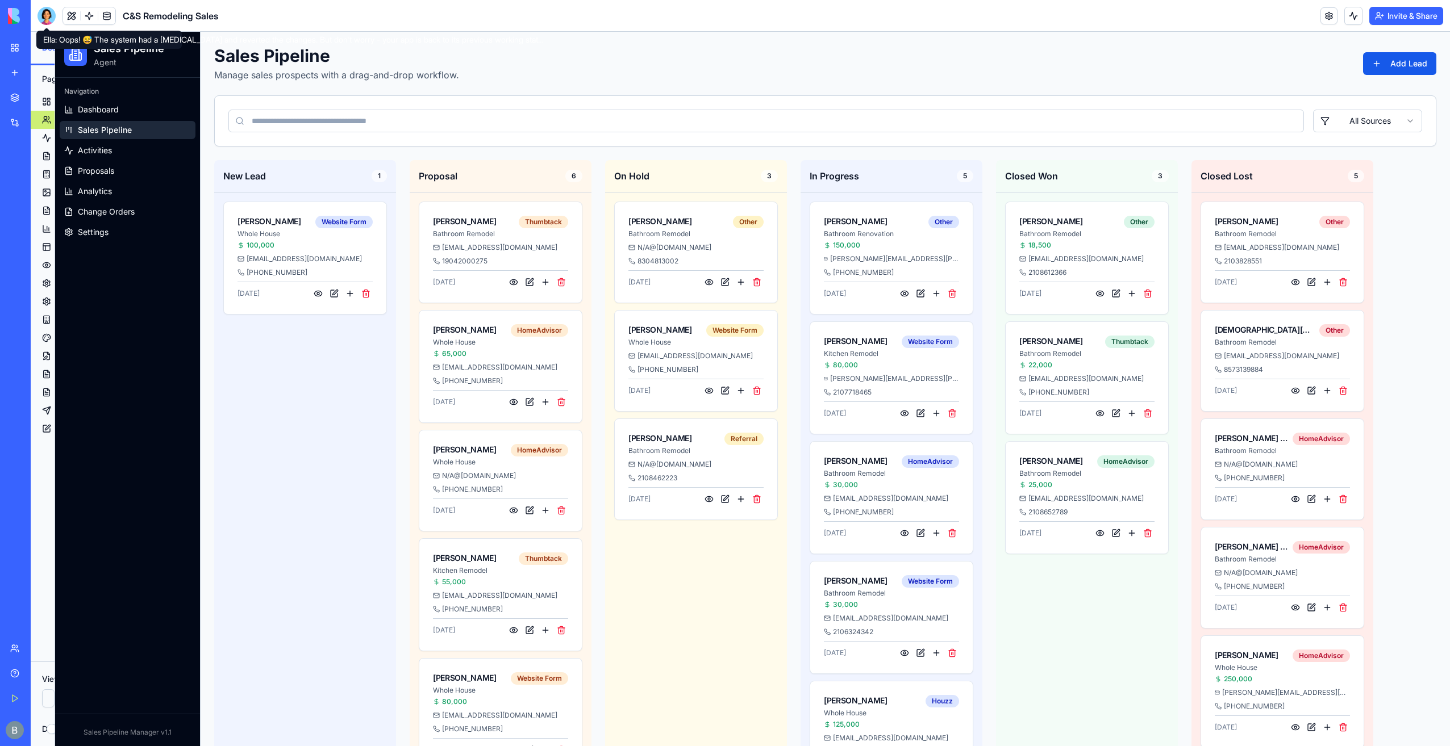
click at [49, 18] on div at bounding box center [46, 16] width 18 height 18
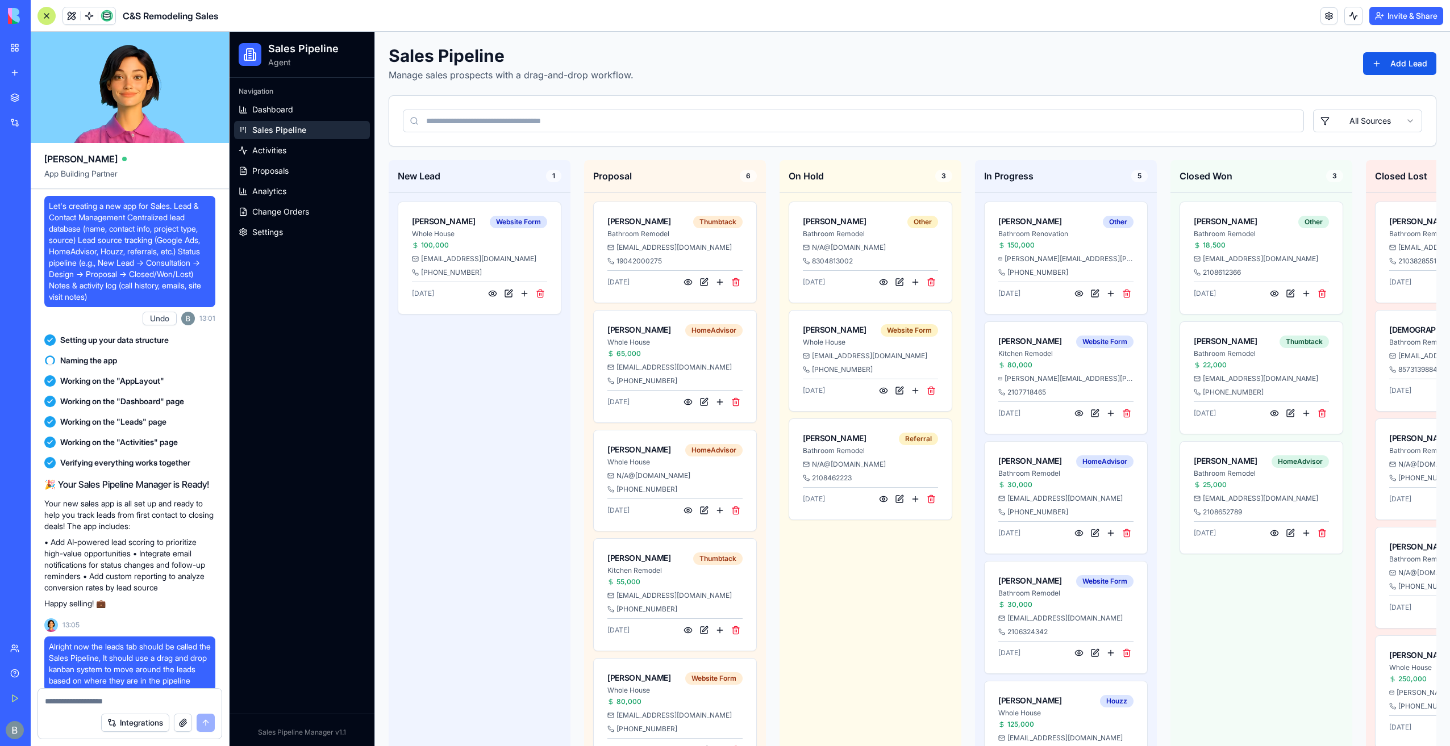
scroll to position [91586, 0]
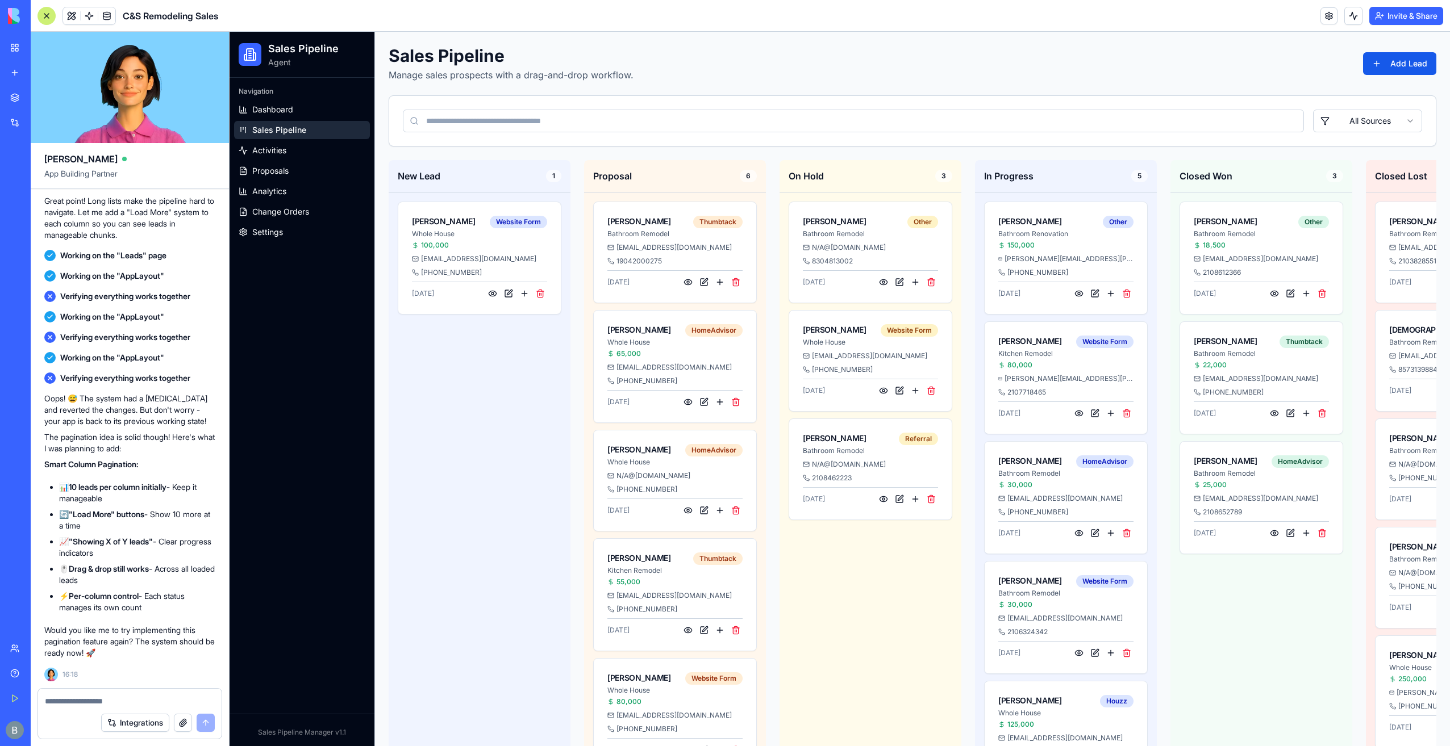
click at [132, 701] on textarea at bounding box center [130, 701] width 170 height 11
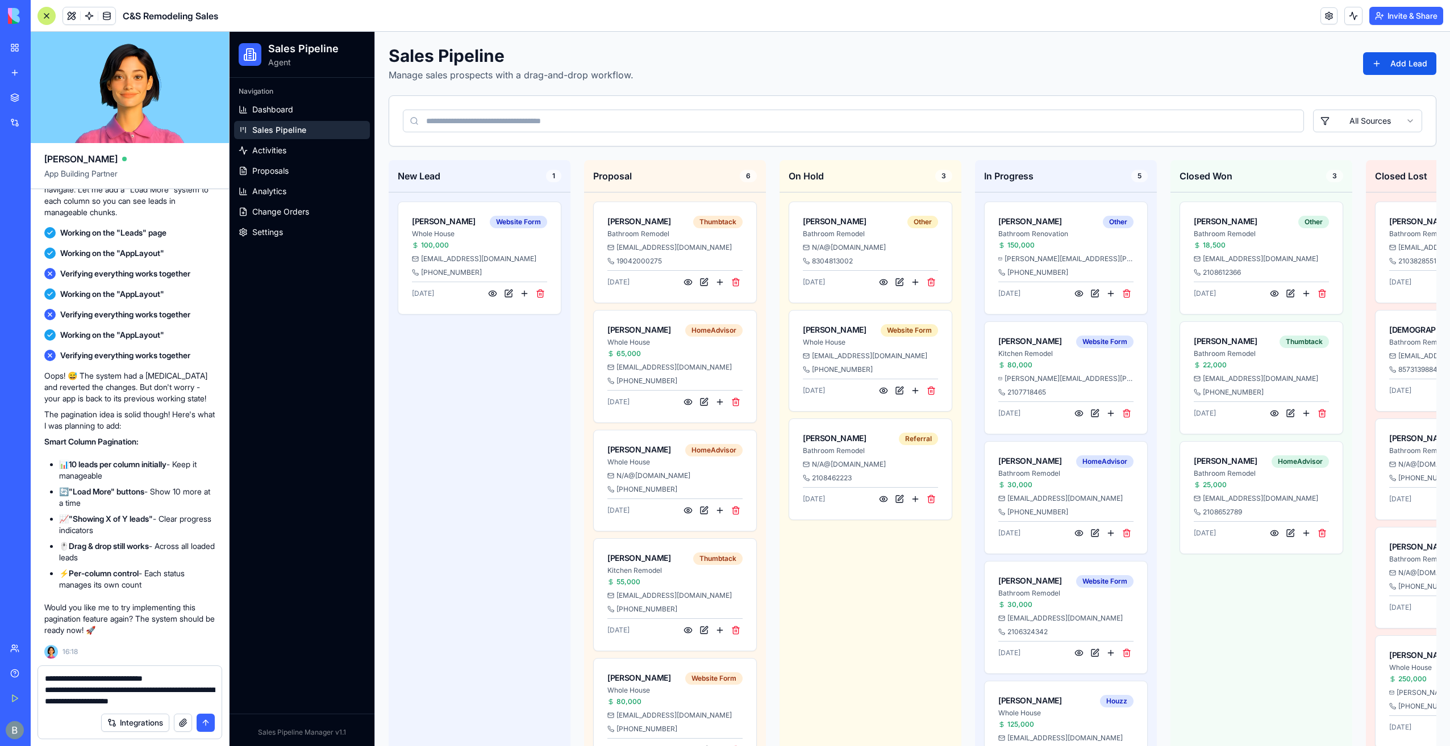
type textarea "**********"
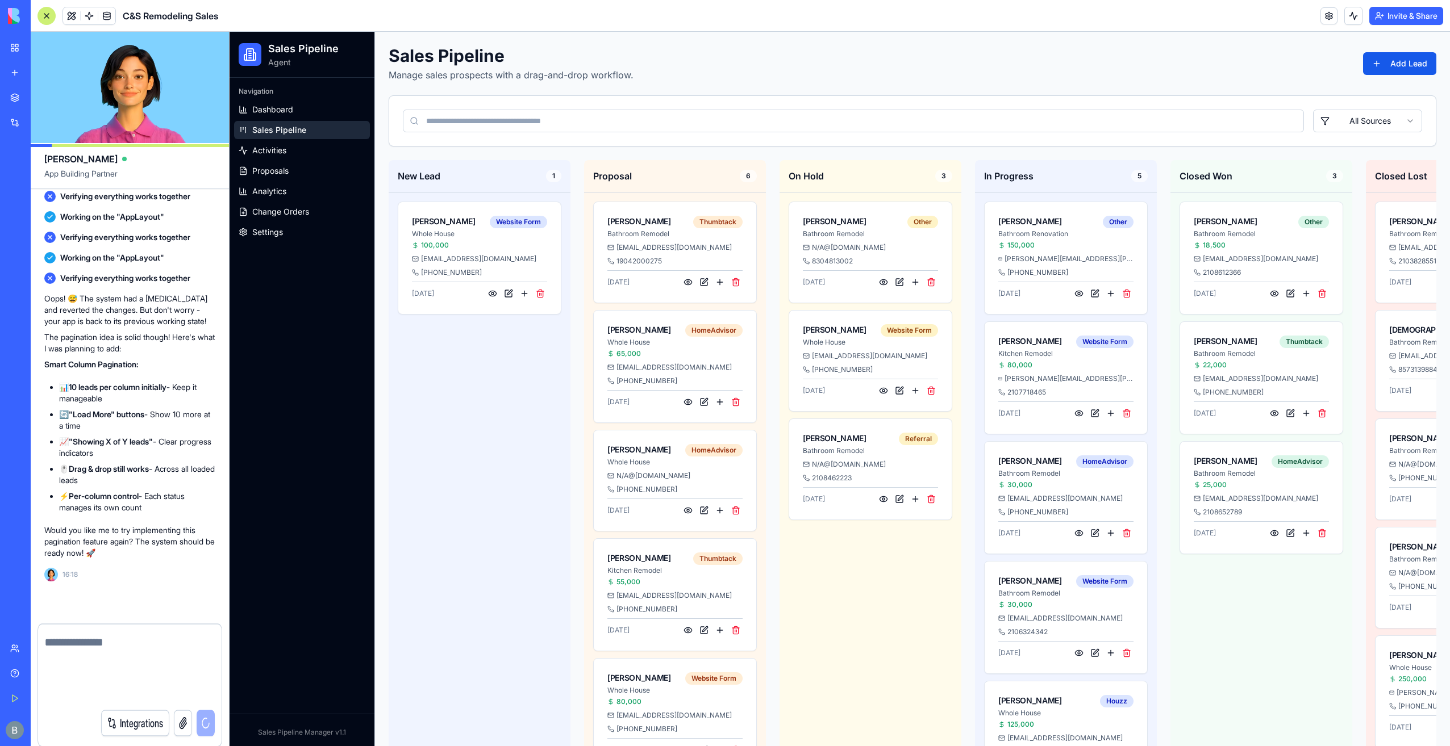
scroll to position [91651, 0]
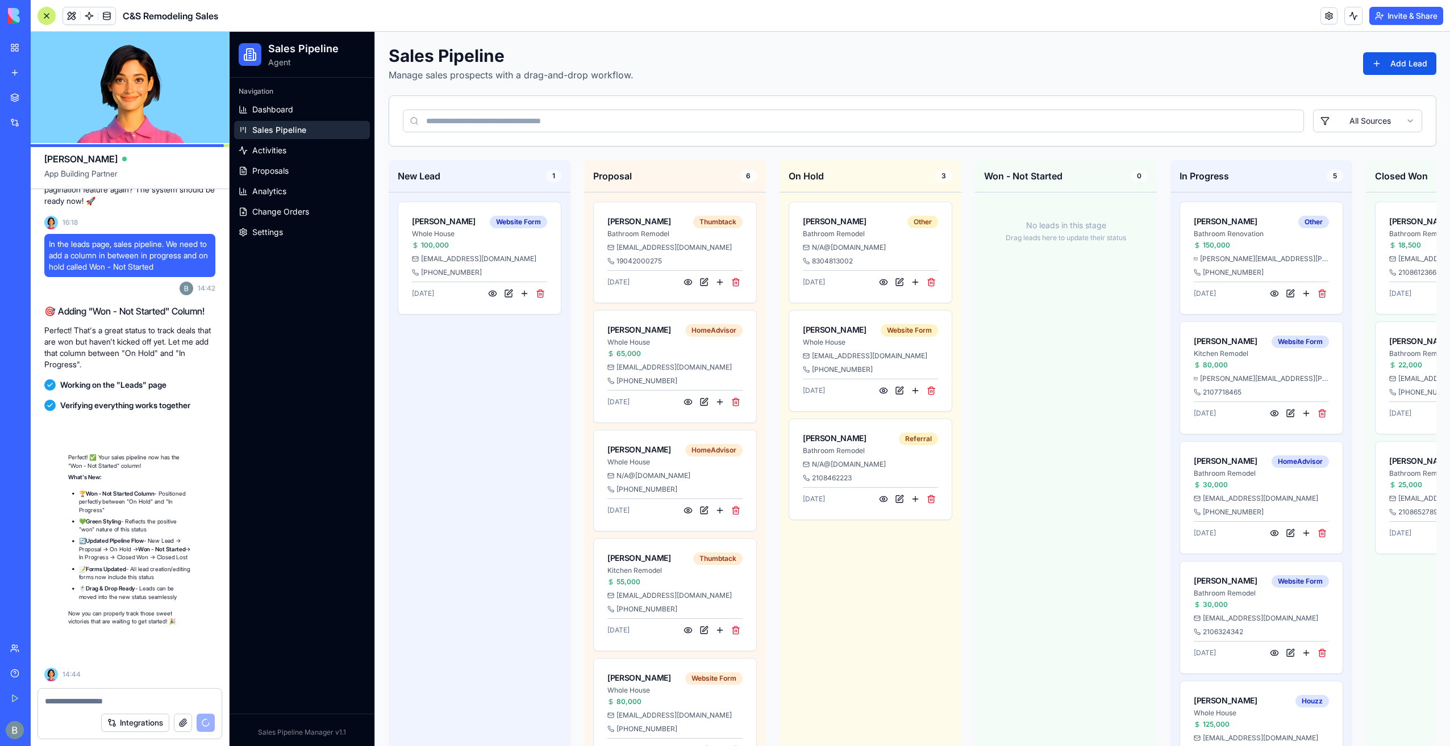
scroll to position [92060, 0]
